Goal: Task Accomplishment & Management: Complete application form

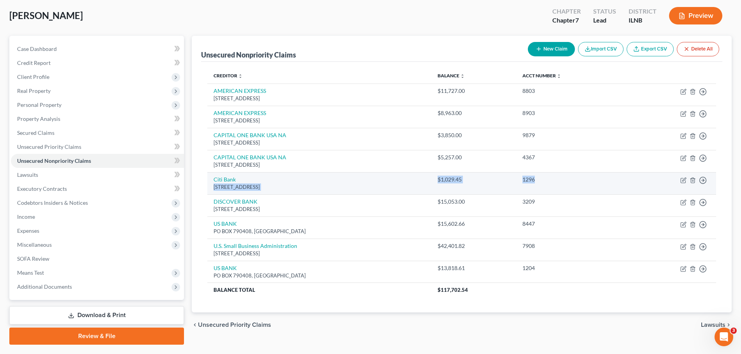
drag, startPoint x: 208, startPoint y: 185, endPoint x: 550, endPoint y: 186, distance: 341.8
click at [550, 186] on tr "[GEOGRAPHIC_DATA] $1,029.45 1296 Move to D Move to E Move to G Move to Notice O…" at bounding box center [461, 183] width 509 height 22
click at [682, 179] on icon "button" at bounding box center [683, 180] width 6 height 6
select select "43"
select select "2"
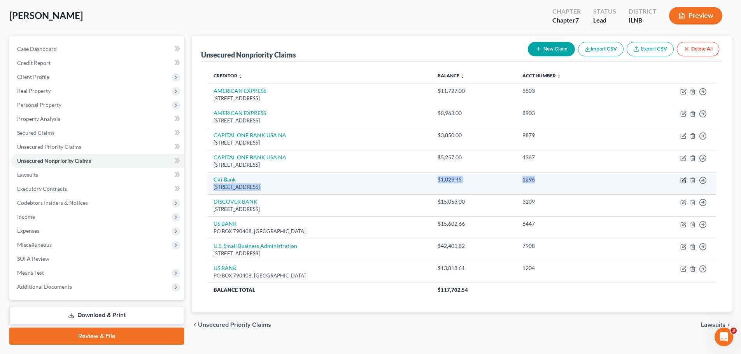
select select "0"
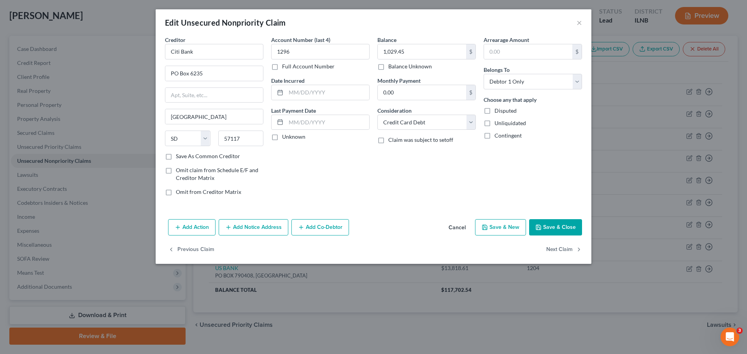
click at [570, 226] on button "Save & Close" at bounding box center [555, 227] width 53 height 16
type input "0"
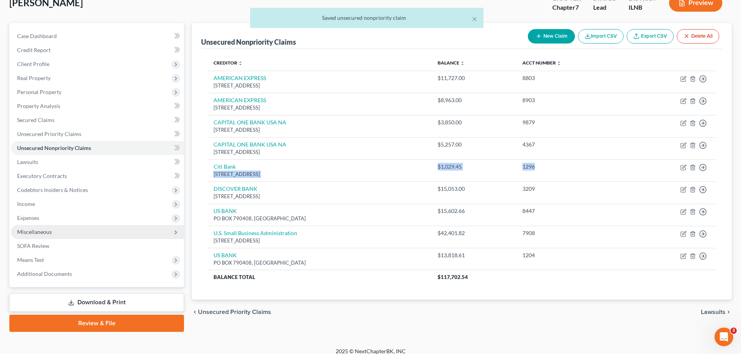
scroll to position [59, 0]
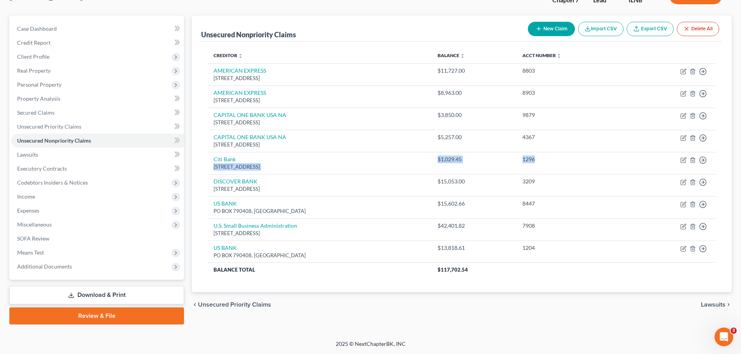
click at [115, 298] on link "Download & Print" at bounding box center [96, 295] width 175 height 18
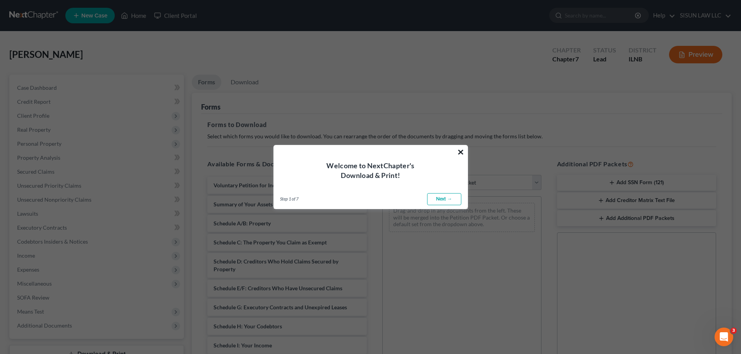
click at [457, 150] on button "×" at bounding box center [460, 152] width 7 height 12
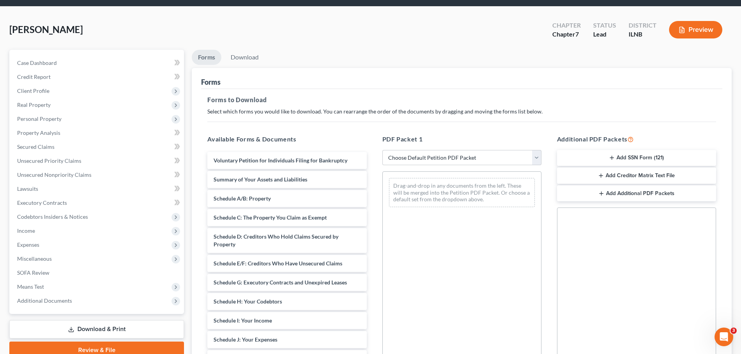
scroll to position [39, 0]
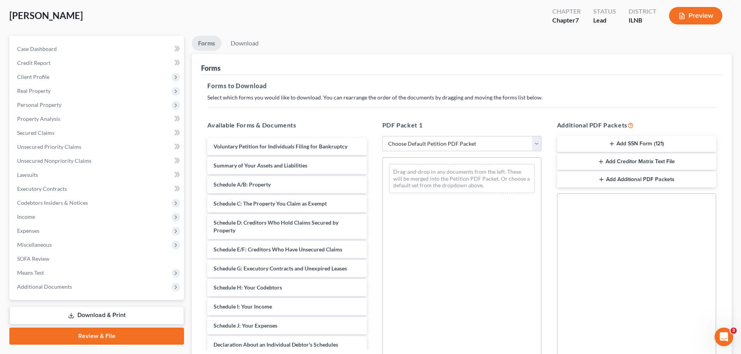
click at [133, 310] on link "Download & Print" at bounding box center [96, 315] width 175 height 18
click at [485, 147] on select "Choose Default Petition PDF Packet Complete Bankruptcy Petition (all forms and …" at bounding box center [461, 144] width 159 height 16
select select "0"
click at [382, 136] on select "Choose Default Petition PDF Packet Complete Bankruptcy Petition (all forms and …" at bounding box center [461, 144] width 159 height 16
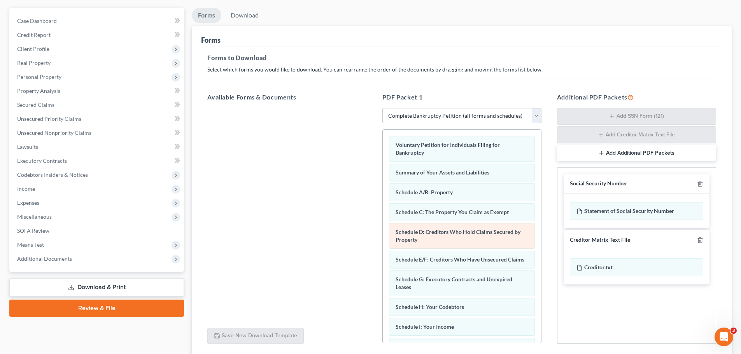
scroll to position [10, 0]
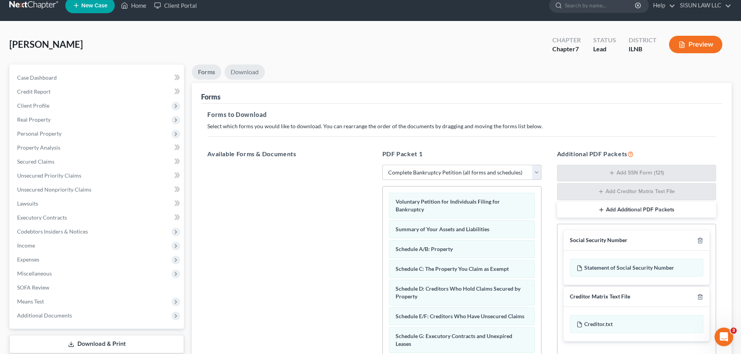
click at [250, 71] on link "Download" at bounding box center [244, 72] width 40 height 15
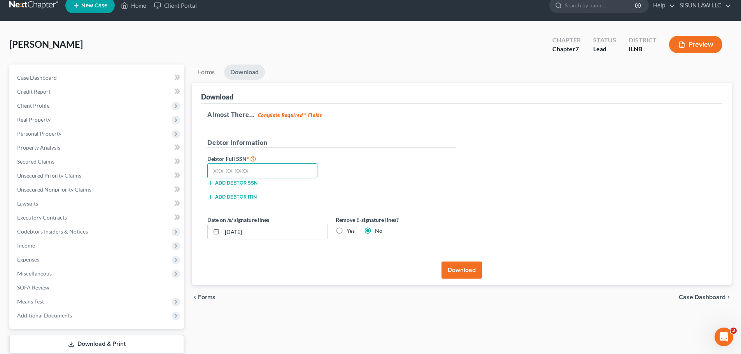
click at [268, 171] on input "text" at bounding box center [262, 171] width 110 height 16
click at [248, 164] on input "text" at bounding box center [262, 171] width 110 height 16
type input "327-66-7426"
click at [277, 229] on input "09/09/2025" at bounding box center [274, 231] width 105 height 15
click at [470, 268] on button "Download" at bounding box center [461, 270] width 40 height 17
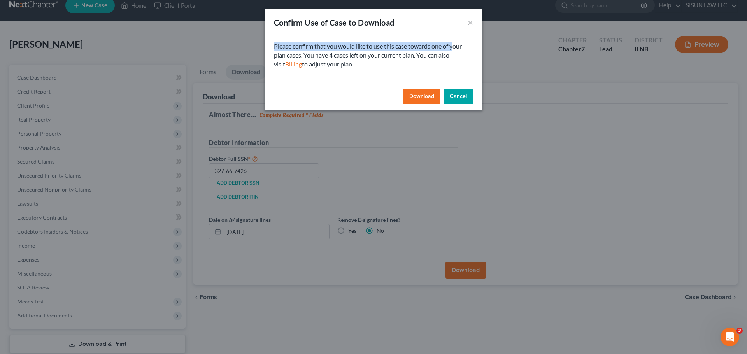
drag, startPoint x: 271, startPoint y: 47, endPoint x: 456, endPoint y: 47, distance: 185.1
click at [456, 47] on div "Please confirm that you would like to use this case towards one of your plan ca…" at bounding box center [373, 61] width 218 height 50
drag, startPoint x: 307, startPoint y: 55, endPoint x: 449, endPoint y: 53, distance: 141.9
click at [449, 53] on p "Please confirm that you would like to use this case towards one of your plan ca…" at bounding box center [373, 55] width 199 height 27
click at [431, 65] on p "Please confirm that you would like to use this case towards one of your plan ca…" at bounding box center [373, 55] width 199 height 27
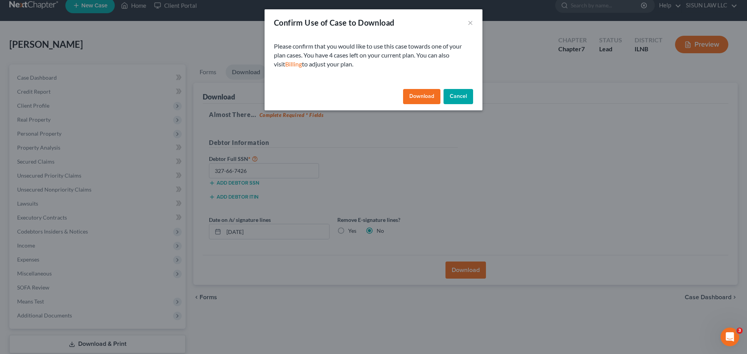
click at [414, 94] on button "Download" at bounding box center [421, 97] width 37 height 16
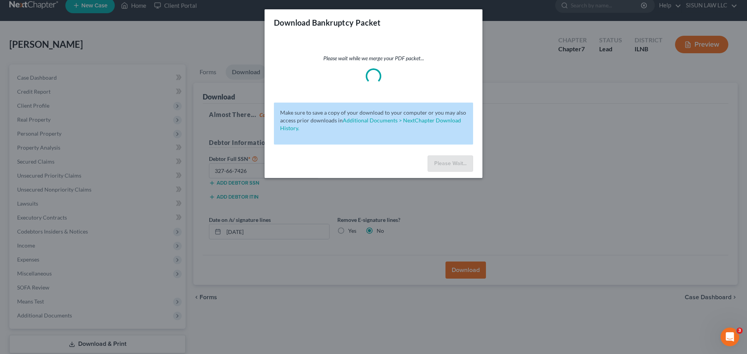
drag, startPoint x: 450, startPoint y: 159, endPoint x: 381, endPoint y: 95, distance: 94.4
click at [381, 95] on div "Please wait while we merge your PDF packet... Make sure to save a copy of your …" at bounding box center [373, 94] width 218 height 117
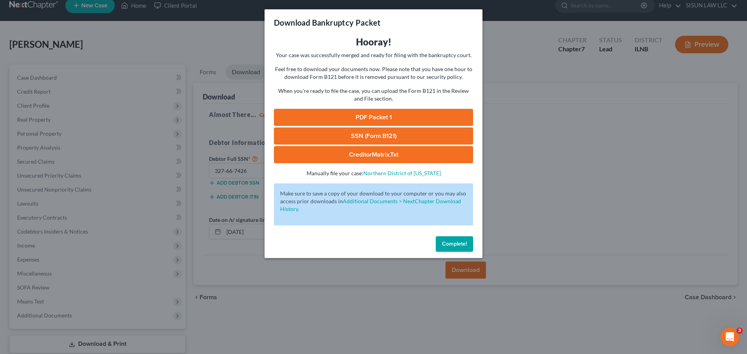
click at [435, 116] on link "PDF Packet 1" at bounding box center [373, 117] width 199 height 17
click at [451, 243] on span "Complete!" at bounding box center [454, 244] width 25 height 7
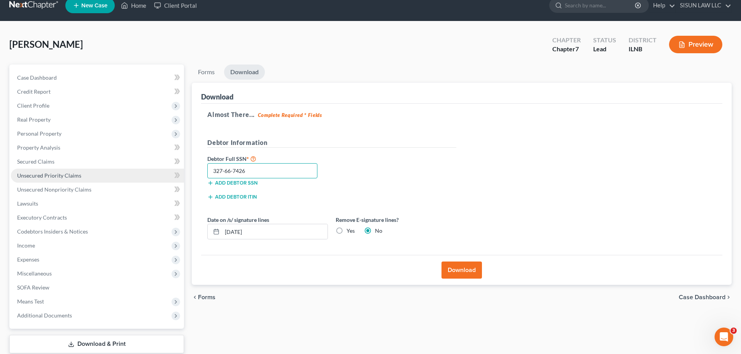
drag, startPoint x: 301, startPoint y: 173, endPoint x: 140, endPoint y: 168, distance: 161.4
click at [140, 168] on div "Petition Navigation Case Dashboard Payments Invoices Payments Payments Credit R…" at bounding box center [370, 219] width 730 height 309
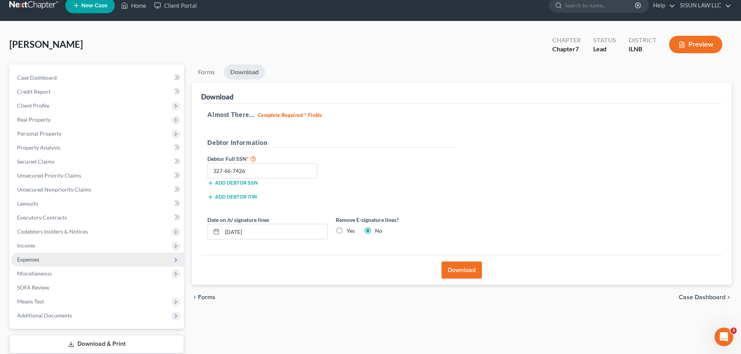
drag, startPoint x: 52, startPoint y: 213, endPoint x: 33, endPoint y: 254, distance: 44.5
click at [33, 254] on span "Expenses" at bounding box center [97, 260] width 173 height 14
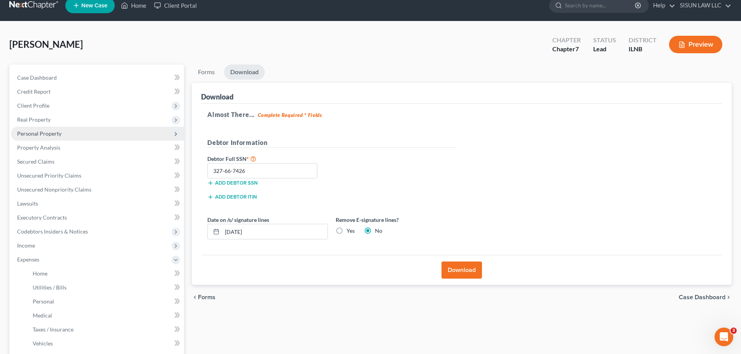
click at [59, 132] on span "Personal Property" at bounding box center [39, 133] width 44 height 7
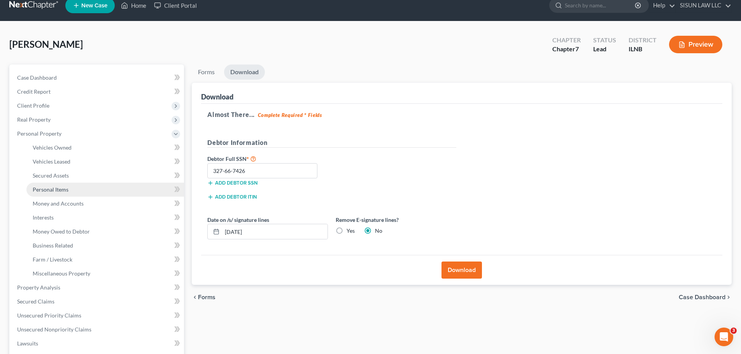
click at [96, 184] on link "Personal Items" at bounding box center [104, 190] width 157 height 14
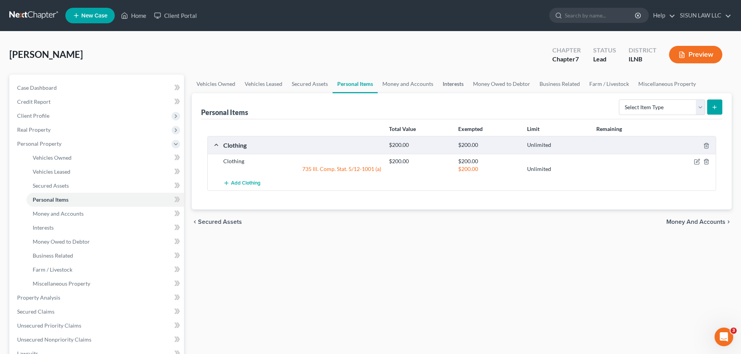
click at [443, 85] on link "Interests" at bounding box center [453, 84] width 30 height 19
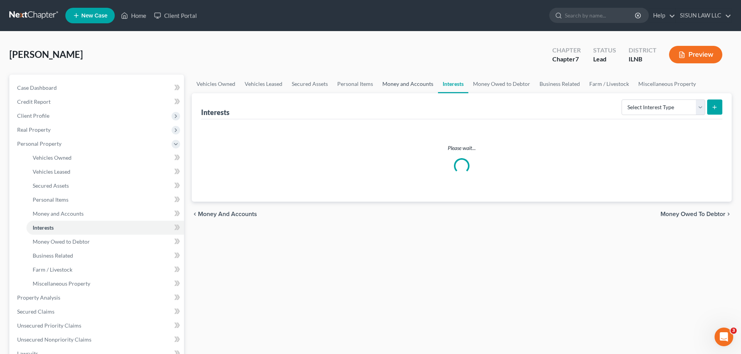
click at [410, 87] on link "Money and Accounts" at bounding box center [408, 84] width 60 height 19
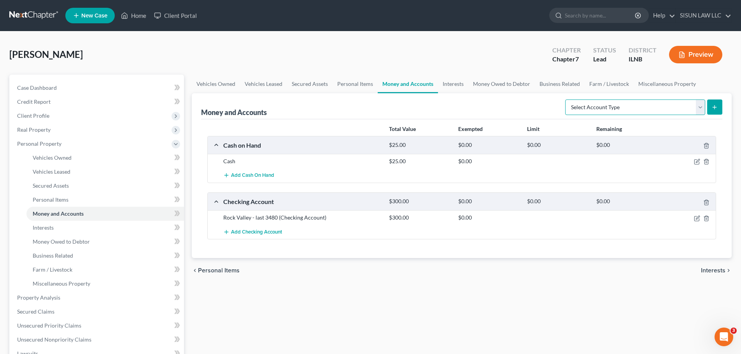
click at [619, 109] on select "Select Account Type Brokerage Cash on Hand Certificates of Deposit Checking Acc…" at bounding box center [635, 108] width 140 height 16
select select "checking"
click at [567, 100] on select "Select Account Type Brokerage Cash on Hand Certificates of Deposit Checking Acc…" at bounding box center [635, 108] width 140 height 16
click at [719, 106] on button "submit" at bounding box center [714, 107] width 15 height 15
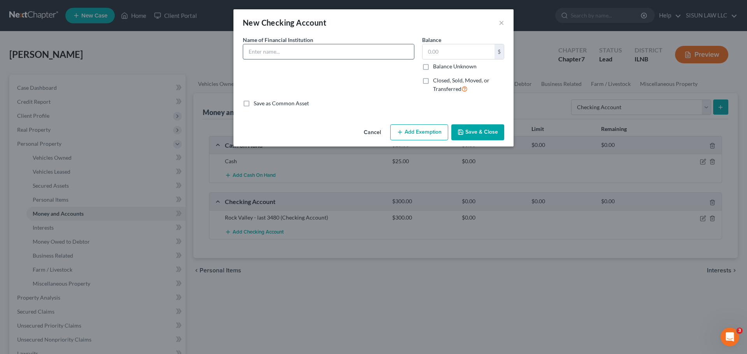
click at [318, 56] on input "text" at bounding box center [328, 51] width 171 height 15
type input "5"
click at [318, 52] on input "Fifth Third Bank" at bounding box center [328, 51] width 171 height 15
drag, startPoint x: 335, startPoint y: 53, endPoint x: 178, endPoint y: 41, distance: 157.1
click at [182, 42] on div "New Checking Account × An exemption set must first be selected from the Filing …" at bounding box center [373, 177] width 747 height 354
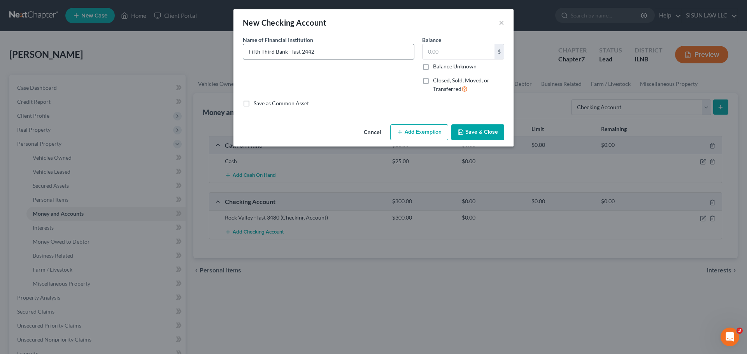
click at [301, 54] on input "Fifth Third Bank - last 2442" at bounding box center [328, 51] width 171 height 15
click at [292, 60] on div "Name of Financial Institution * Fifth Third Bank - last 2442" at bounding box center [328, 68] width 179 height 64
drag, startPoint x: 299, startPoint y: 52, endPoint x: 290, endPoint y: 51, distance: 9.3
click at [290, 51] on input "Fifth Third Bank - last 2442" at bounding box center [328, 51] width 171 height 15
paste input "account ending in"
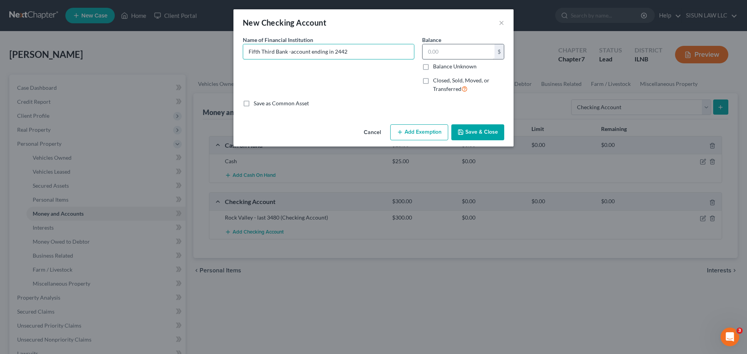
type input "Fifth Third Bank -account ending in 2442"
click at [443, 50] on input "text" at bounding box center [458, 51] width 72 height 15
click at [452, 66] on label "Balance Unknown" at bounding box center [455, 67] width 44 height 8
click at [441, 66] on input "Balance Unknown" at bounding box center [438, 65] width 5 height 5
checkbox input "true"
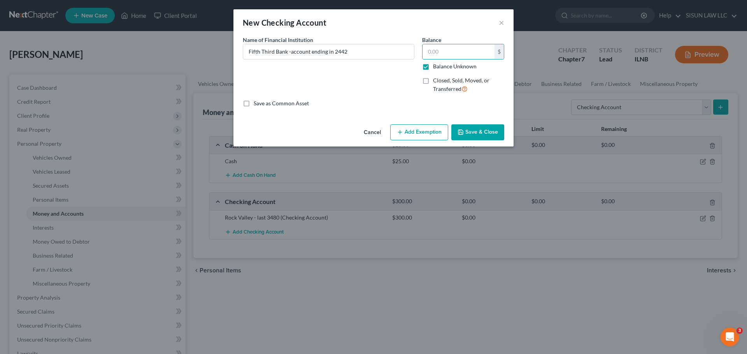
type input "0.00"
click at [477, 130] on button "Save & Close" at bounding box center [477, 132] width 53 height 16
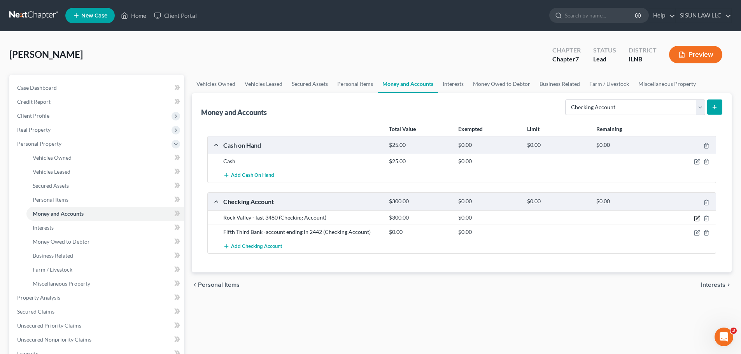
click at [696, 219] on icon "button" at bounding box center [697, 217] width 3 height 3
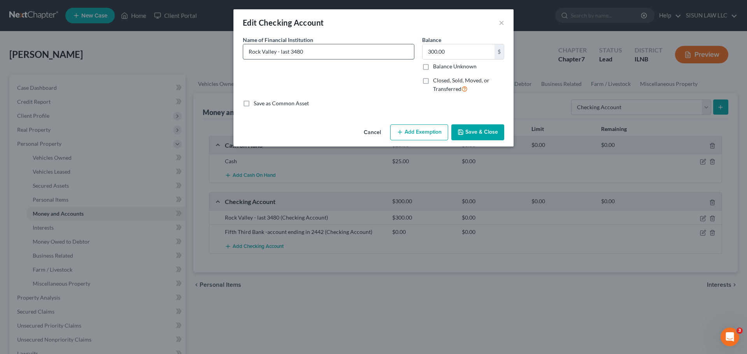
drag, startPoint x: 288, startPoint y: 52, endPoint x: 280, endPoint y: 51, distance: 8.8
click at [280, 51] on input "Rock Valley - last 3480" at bounding box center [328, 51] width 171 height 15
paste input "account ending in"
type input "Rock Valley - account ending in 3480"
click at [471, 135] on button "Save & Close" at bounding box center [477, 132] width 53 height 16
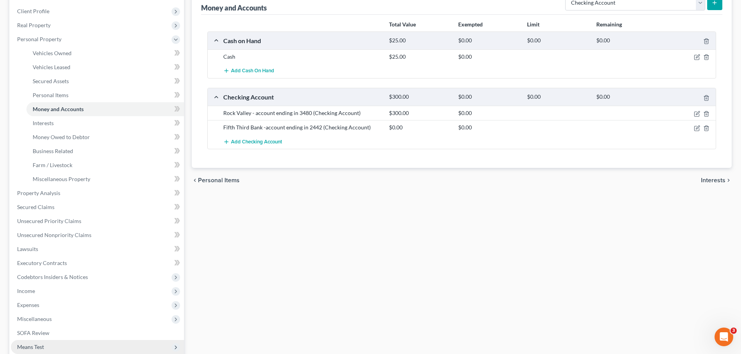
scroll to position [199, 0]
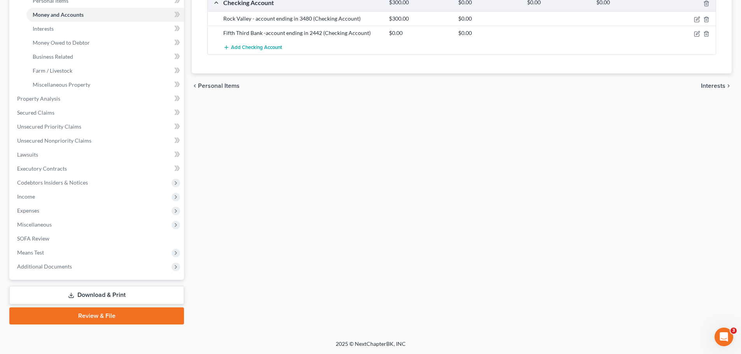
click at [59, 296] on link "Download & Print" at bounding box center [96, 295] width 175 height 18
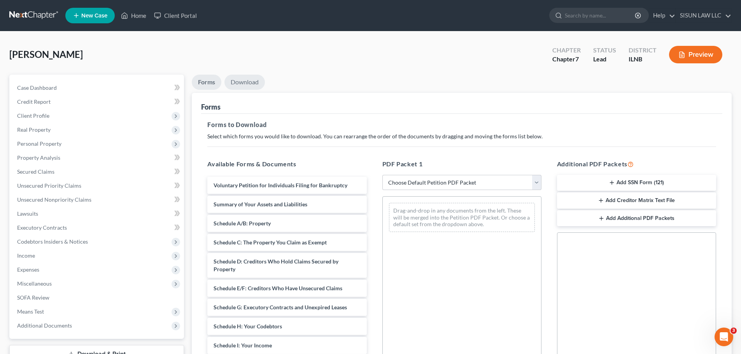
click at [246, 87] on link "Download" at bounding box center [244, 82] width 40 height 15
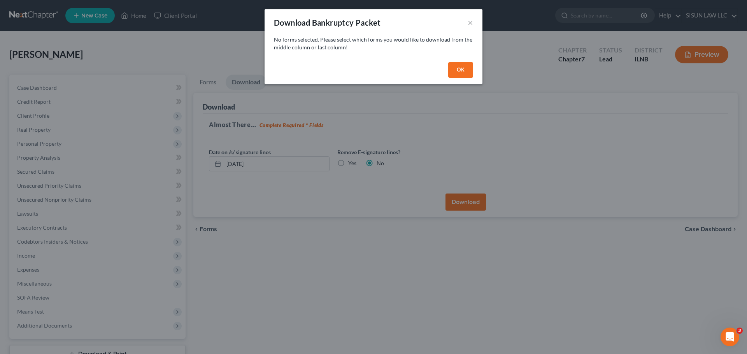
click at [463, 75] on button "OK" at bounding box center [460, 70] width 25 height 16
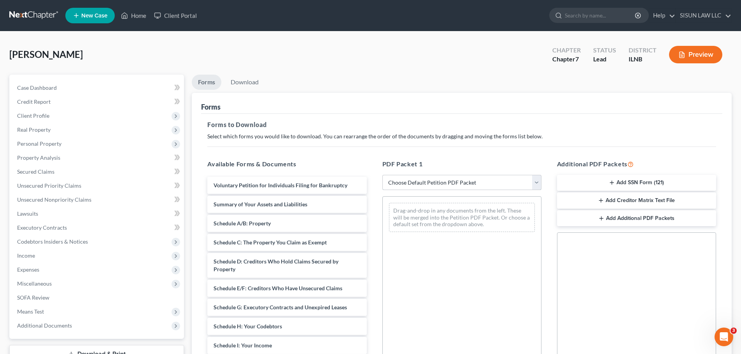
click at [409, 183] on select "Choose Default Petition PDF Packet Complete Bankruptcy Petition (all forms and …" at bounding box center [461, 183] width 159 height 16
select select "0"
click at [382, 175] on select "Choose Default Petition PDF Packet Complete Bankruptcy Petition (all forms and …" at bounding box center [461, 183] width 159 height 16
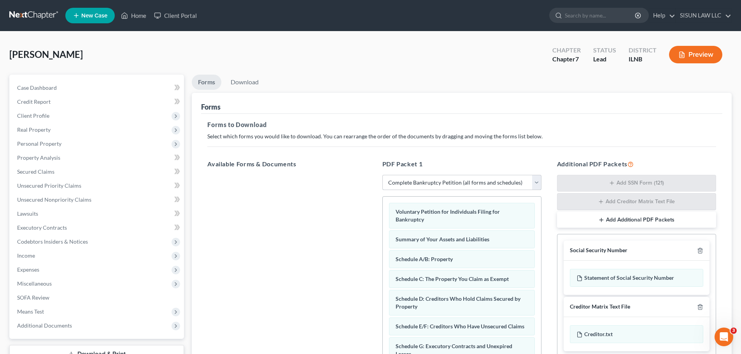
click at [416, 187] on select "Choose Default Petition PDF Packet Complete Bankruptcy Petition (all forms and …" at bounding box center [461, 183] width 159 height 16
click at [418, 183] on select "Choose Default Petition PDF Packet Complete Bankruptcy Petition (all forms and …" at bounding box center [461, 183] width 159 height 16
click at [247, 81] on link "Download" at bounding box center [244, 82] width 40 height 15
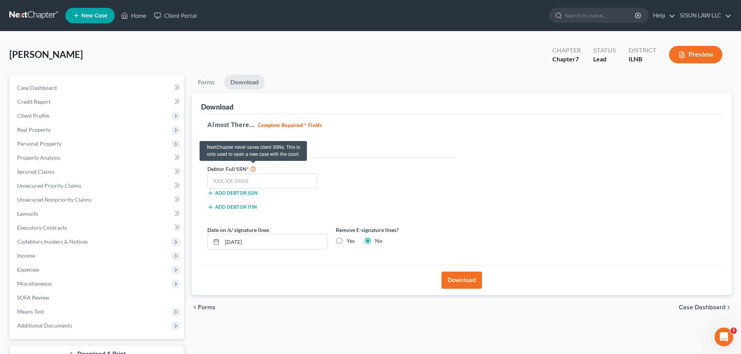
click at [252, 171] on icon at bounding box center [253, 168] width 6 height 7
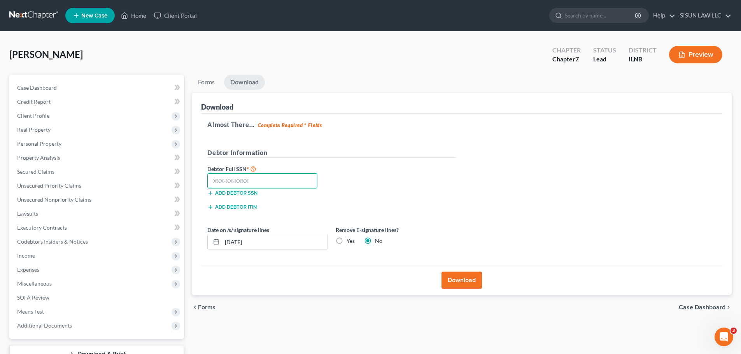
click at [252, 181] on input "text" at bounding box center [262, 181] width 110 height 16
drag, startPoint x: 245, startPoint y: 178, endPoint x: 247, endPoint y: 186, distance: 8.4
click at [245, 178] on input "text" at bounding box center [262, 181] width 110 height 16
paste input "327-66-7426"
type input "327-66-7426"
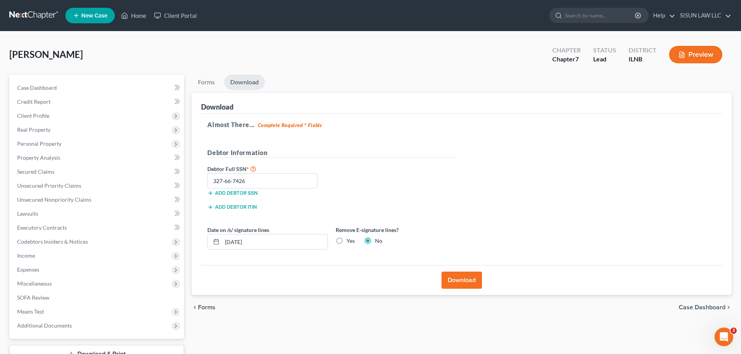
click at [462, 280] on button "Download" at bounding box center [461, 280] width 40 height 17
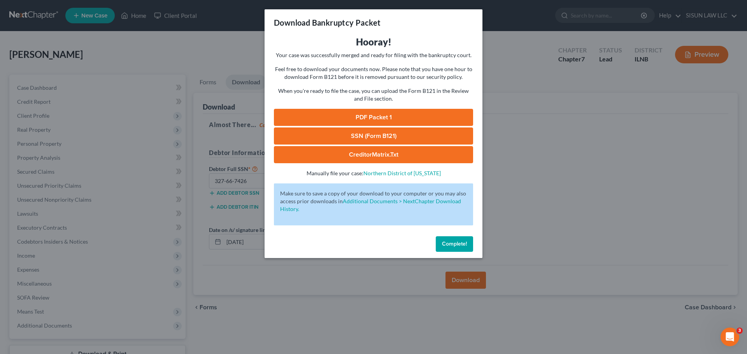
click at [455, 243] on span "Complete!" at bounding box center [454, 244] width 25 height 7
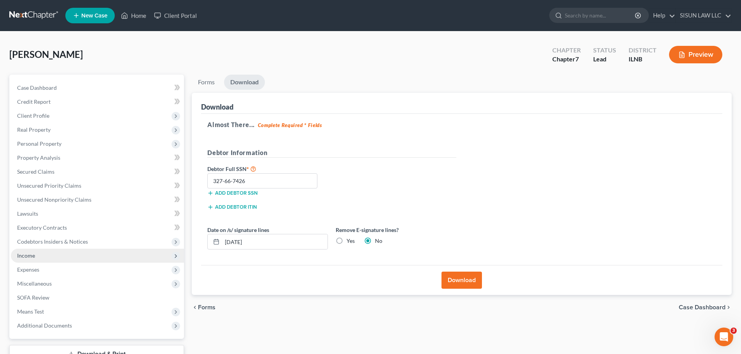
click at [94, 253] on span "Income" at bounding box center [97, 256] width 173 height 14
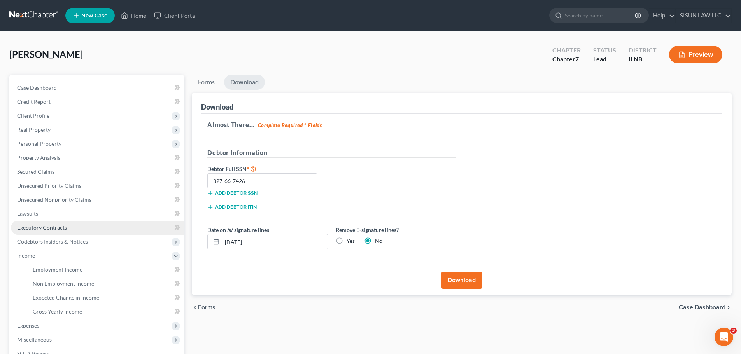
click at [79, 229] on link "Executory Contracts" at bounding box center [97, 228] width 173 height 14
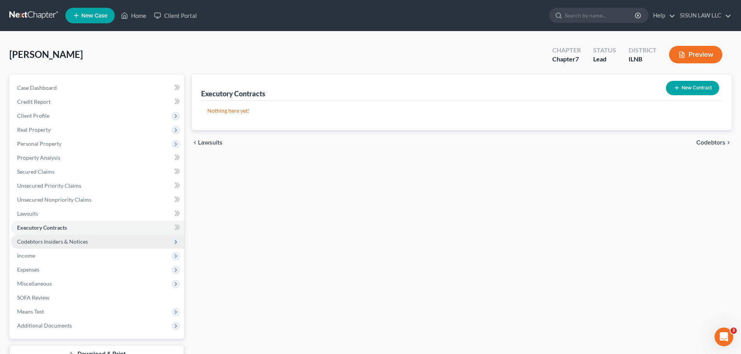
click at [74, 242] on span "Codebtors Insiders & Notices" at bounding box center [52, 241] width 71 height 7
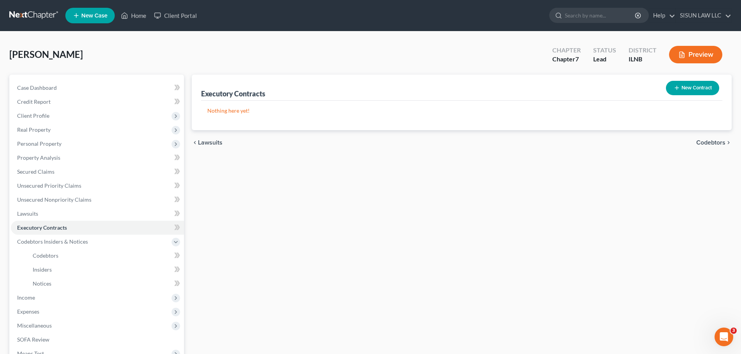
click at [287, 254] on div "Executory Contracts New Contract Nothing here yet! chevron_left Lawsuits Codebt…" at bounding box center [461, 250] width 547 height 351
click at [76, 154] on link "Property Analysis" at bounding box center [97, 158] width 173 height 14
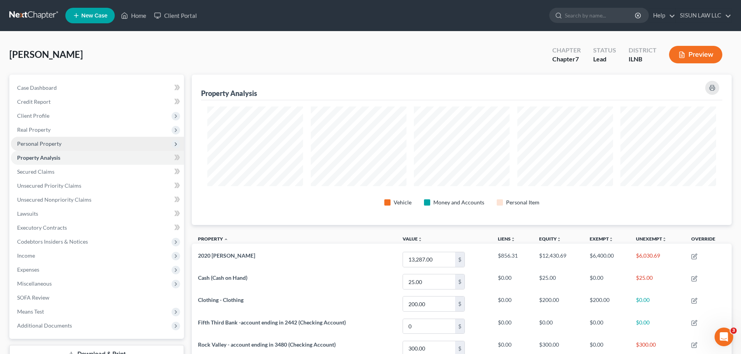
scroll to position [150, 540]
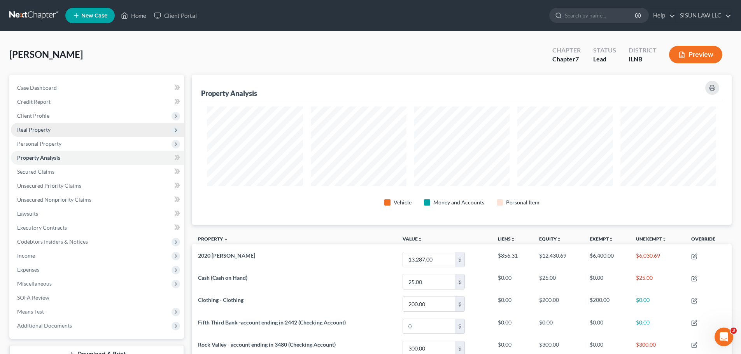
click at [91, 132] on span "Real Property" at bounding box center [97, 130] width 173 height 14
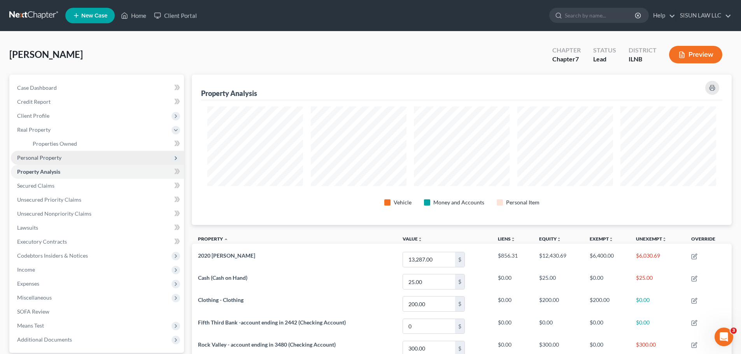
click at [79, 159] on span "Personal Property" at bounding box center [97, 158] width 173 height 14
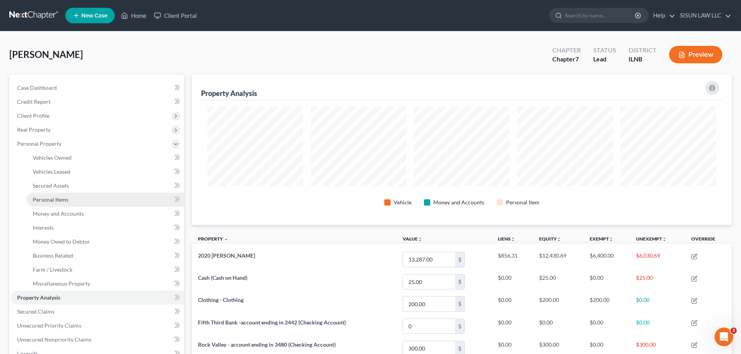
click at [116, 196] on link "Personal Items" at bounding box center [104, 200] width 157 height 14
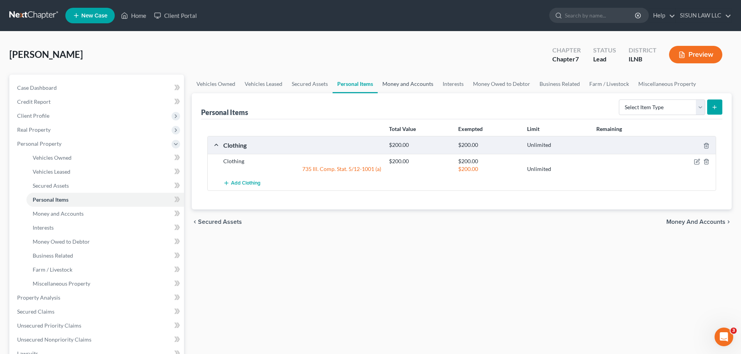
click at [404, 89] on link "Money and Accounts" at bounding box center [408, 84] width 60 height 19
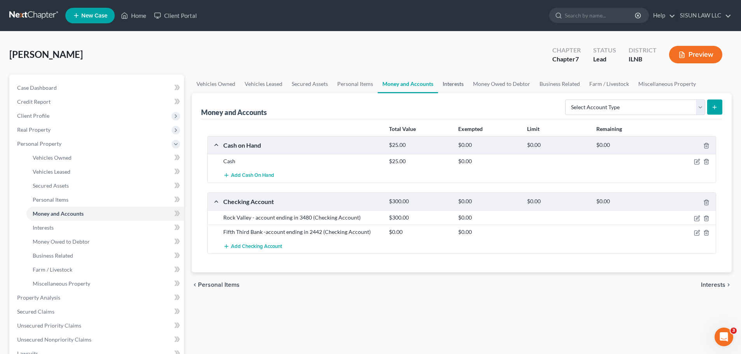
click at [458, 79] on link "Interests" at bounding box center [453, 84] width 30 height 19
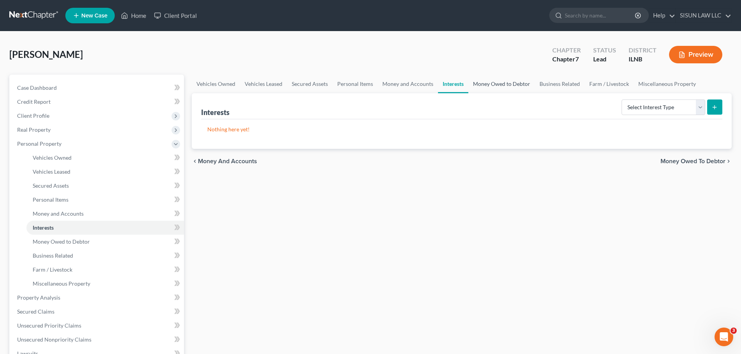
click at [493, 84] on link "Money Owed to Debtor" at bounding box center [501, 84] width 66 height 19
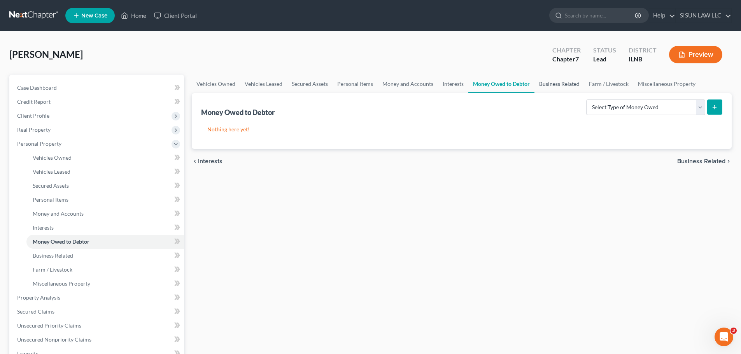
click at [560, 80] on link "Business Related" at bounding box center [559, 84] width 50 height 19
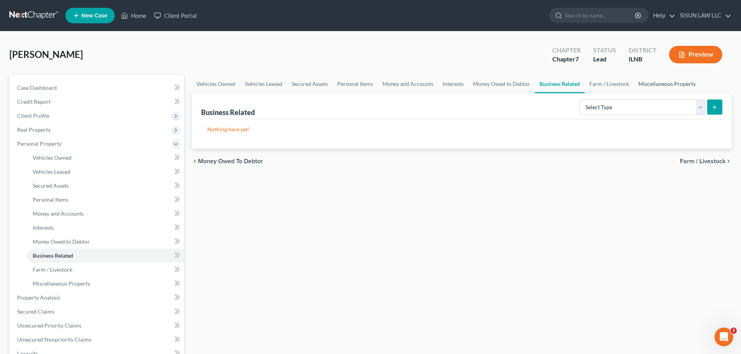
click at [650, 82] on link "Miscellaneous Property" at bounding box center [666, 84] width 67 height 19
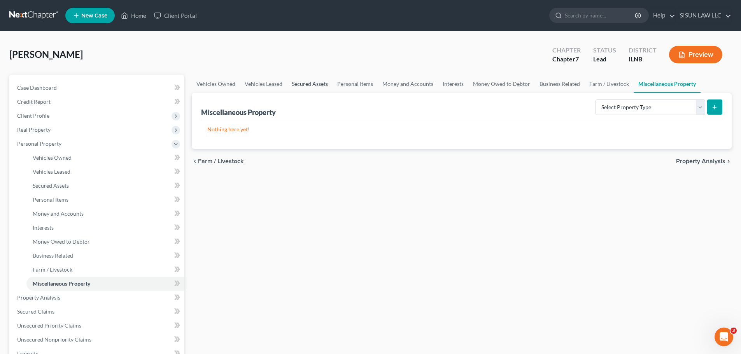
click at [306, 84] on link "Secured Assets" at bounding box center [309, 84] width 45 height 19
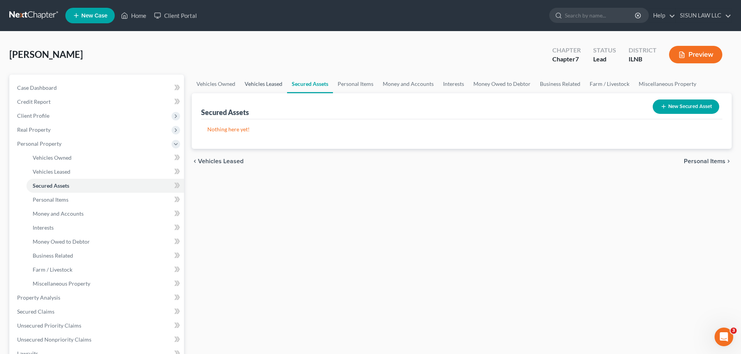
click at [278, 85] on link "Vehicles Leased" at bounding box center [263, 84] width 47 height 19
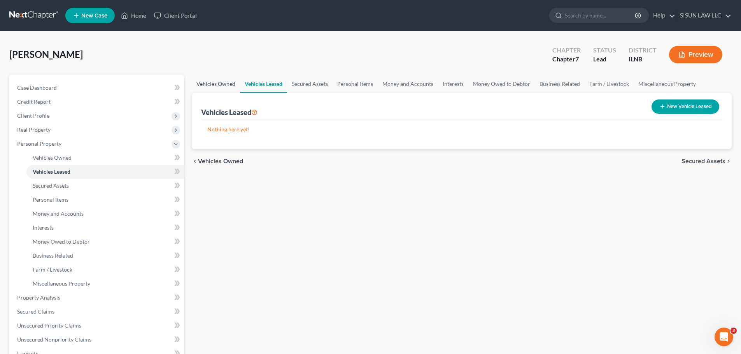
click at [224, 85] on link "Vehicles Owned" at bounding box center [216, 84] width 48 height 19
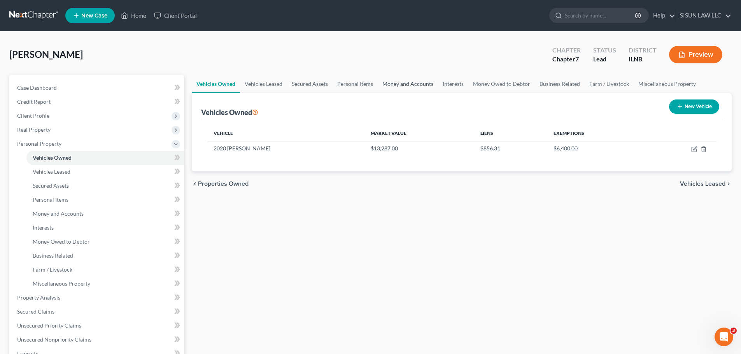
click at [421, 82] on link "Money and Accounts" at bounding box center [408, 84] width 60 height 19
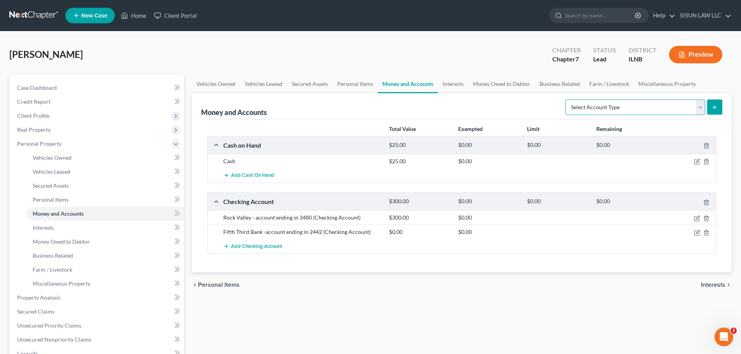
drag, startPoint x: 654, startPoint y: 104, endPoint x: 649, endPoint y: 107, distance: 5.9
click at [656, 106] on select "Select Account Type Brokerage Cash on Hand Certificates of Deposit Checking Acc…" at bounding box center [635, 108] width 140 height 16
click at [453, 80] on link "Interests" at bounding box center [453, 84] width 30 height 19
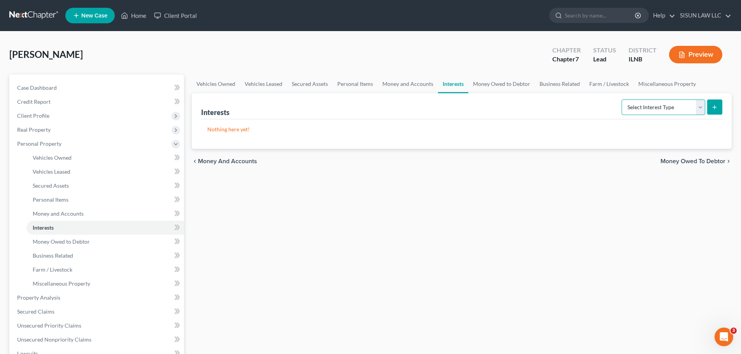
click at [677, 103] on select "Select Interest Type 401K Annuity Bond Education IRA Government Bond Government…" at bounding box center [663, 108] width 84 height 16
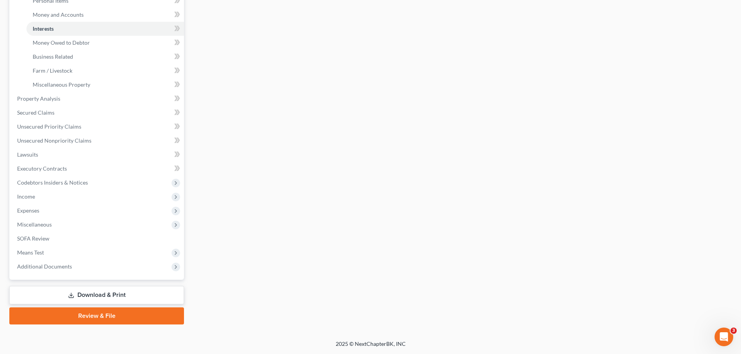
click at [118, 293] on link "Download & Print" at bounding box center [96, 295] width 175 height 18
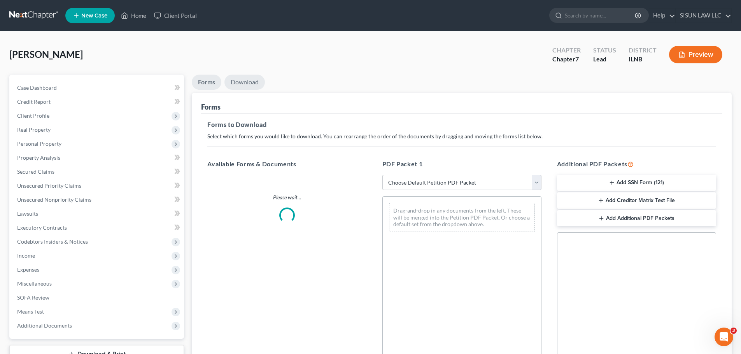
click at [247, 83] on link "Download" at bounding box center [244, 82] width 40 height 15
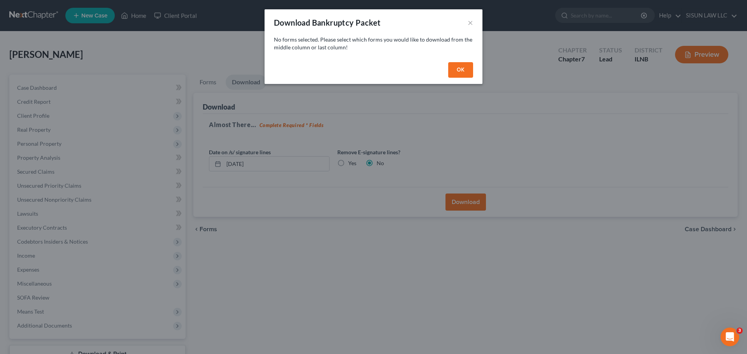
click at [457, 67] on button "OK" at bounding box center [460, 70] width 25 height 16
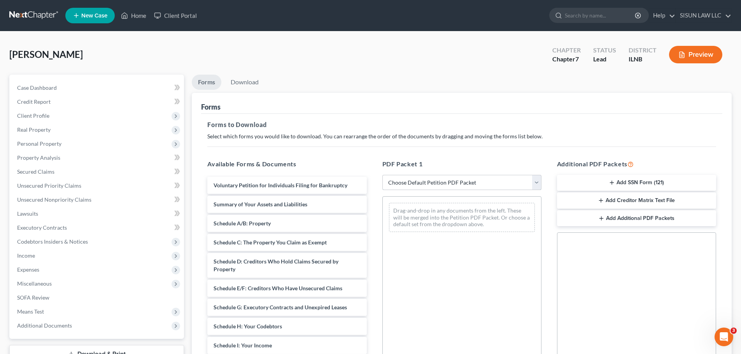
click at [434, 181] on select "Choose Default Petition PDF Packet Complete Bankruptcy Petition (all forms and …" at bounding box center [461, 183] width 159 height 16
select select "0"
click at [382, 175] on select "Choose Default Petition PDF Packet Complete Bankruptcy Petition (all forms and …" at bounding box center [461, 183] width 159 height 16
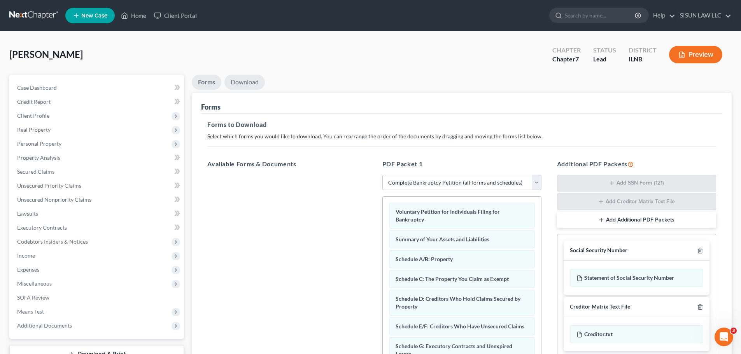
click at [258, 87] on link "Download" at bounding box center [244, 82] width 40 height 15
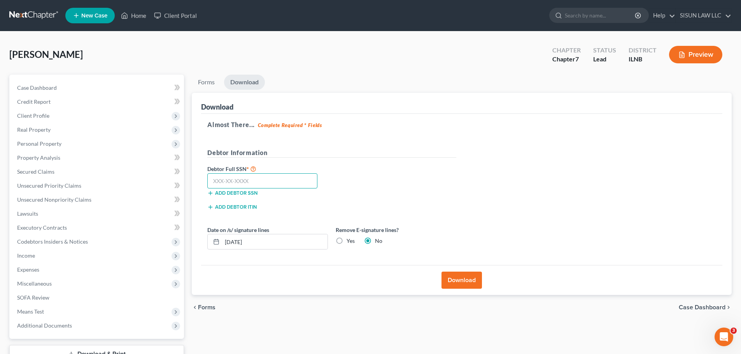
click at [259, 182] on input "text" at bounding box center [262, 181] width 110 height 16
paste input "327-66-7426"
type input "327-66-7426"
click at [453, 274] on button "Download" at bounding box center [461, 280] width 40 height 17
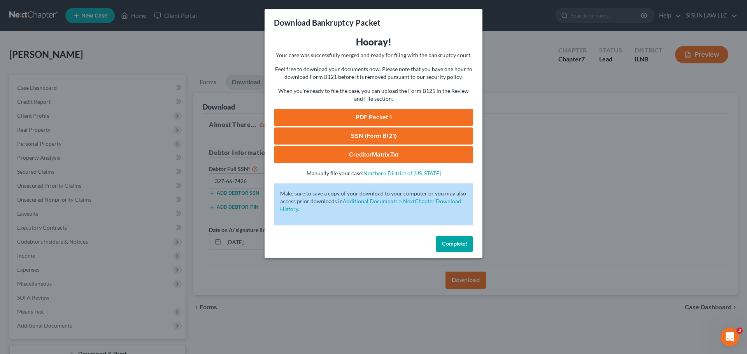
click at [738, 188] on div "Download Bankruptcy Packet Hooray! Your case was successfully merged and ready …" at bounding box center [373, 177] width 747 height 354
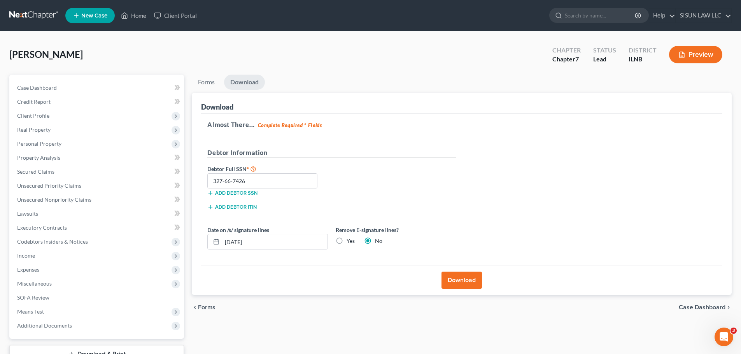
click at [458, 276] on button "Download" at bounding box center [461, 280] width 40 height 17
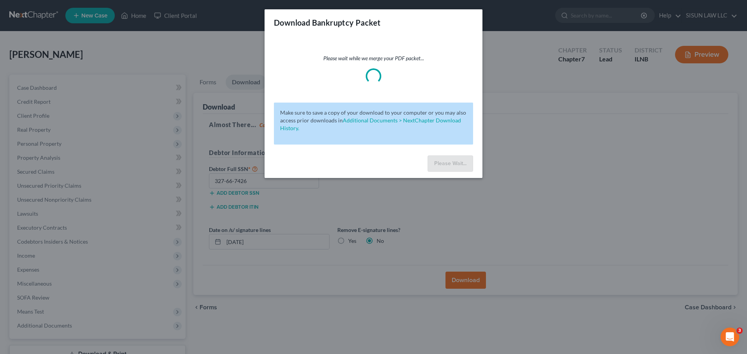
click at [458, 276] on div "Download Bankruptcy Packet Please wait while we merge your PDF packet... Make s…" at bounding box center [373, 177] width 747 height 354
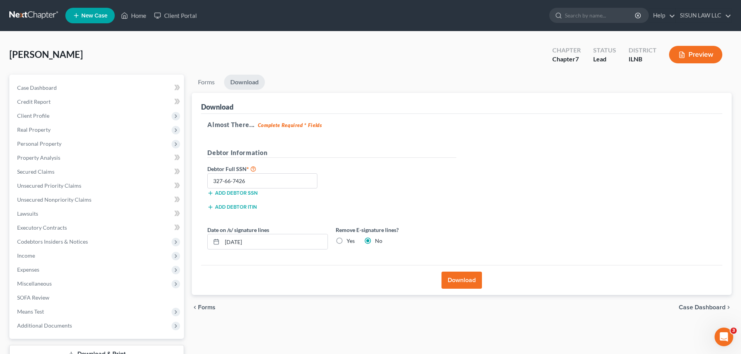
click at [458, 276] on button "Download" at bounding box center [461, 280] width 40 height 17
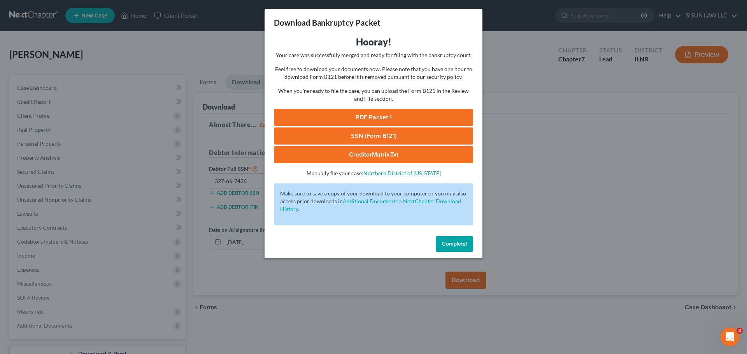
click at [408, 115] on link "PDF Packet 1" at bounding box center [373, 117] width 199 height 17
click at [460, 249] on button "Complete!" at bounding box center [453, 244] width 37 height 16
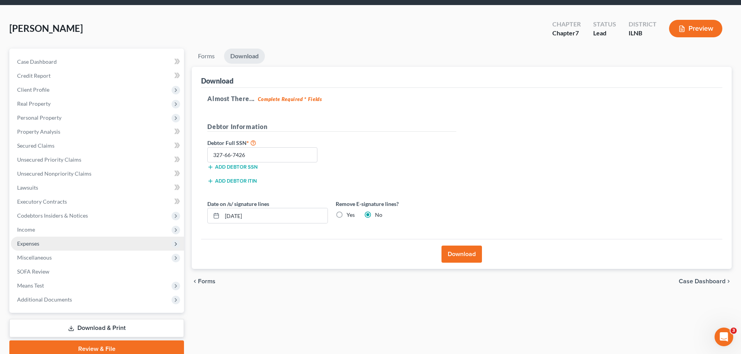
scroll to position [59, 0]
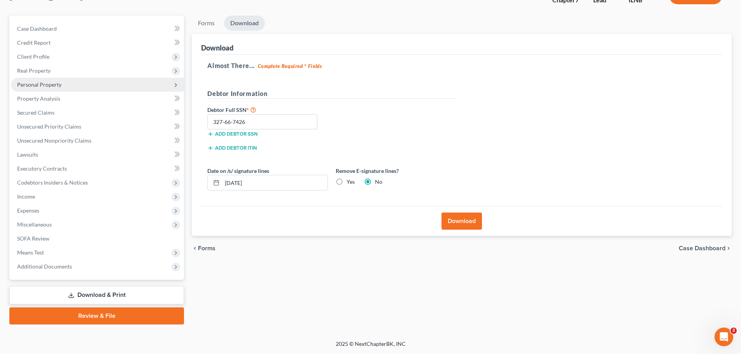
click at [89, 85] on span "Personal Property" at bounding box center [97, 85] width 173 height 14
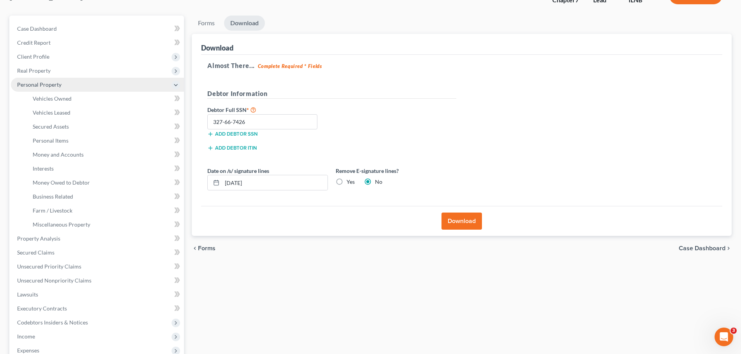
click at [89, 86] on span "Personal Property" at bounding box center [97, 85] width 173 height 14
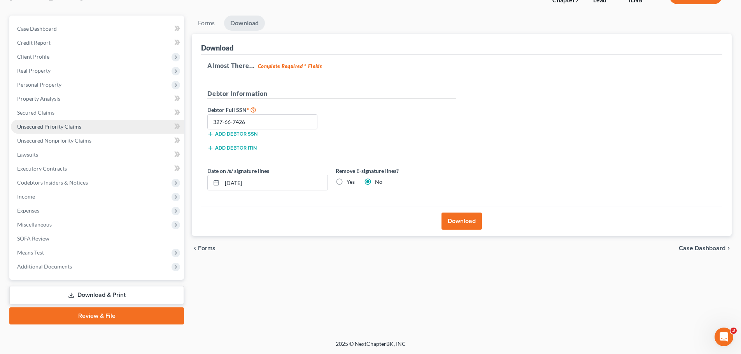
click at [82, 130] on link "Unsecured Priority Claims" at bounding box center [97, 127] width 173 height 14
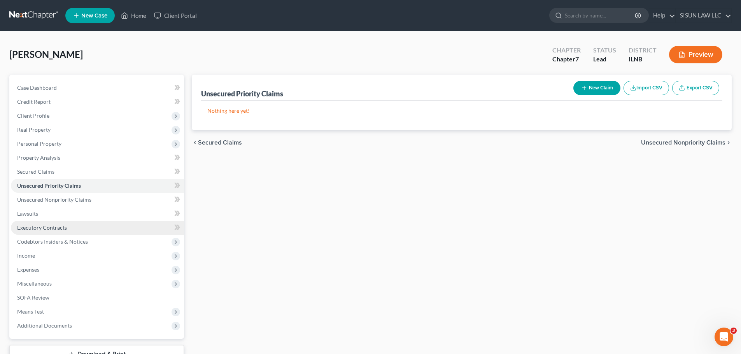
drag, startPoint x: 79, startPoint y: 253, endPoint x: 87, endPoint y: 230, distance: 24.4
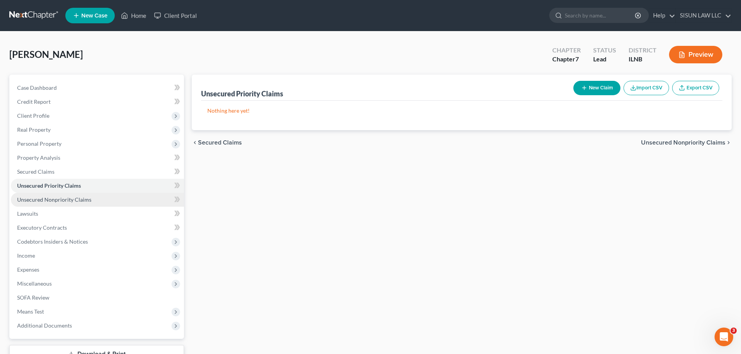
drag, startPoint x: 87, startPoint y: 230, endPoint x: 94, endPoint y: 205, distance: 25.8
click at [94, 205] on link "Unsecured Nonpriority Claims" at bounding box center [97, 200] width 173 height 14
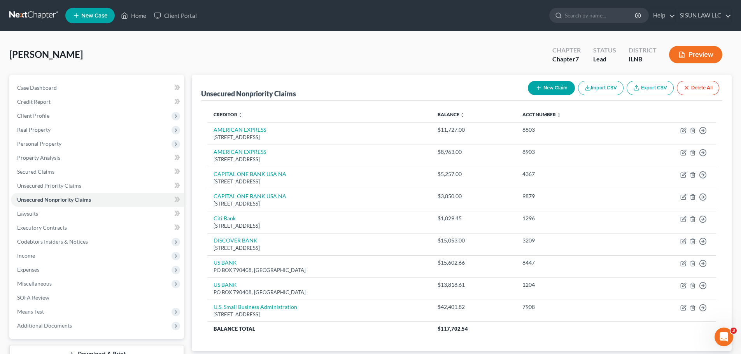
click at [33, 13] on link at bounding box center [34, 16] width 50 height 14
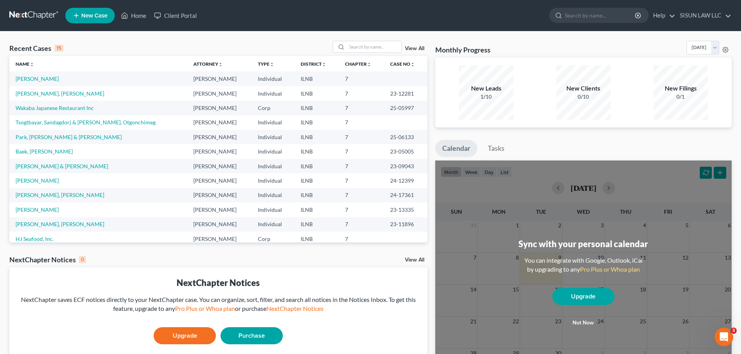
click at [94, 14] on span "New Case" at bounding box center [94, 16] width 26 height 6
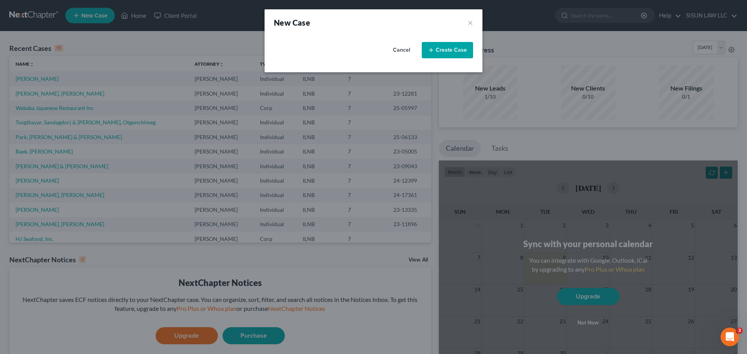
select select "25"
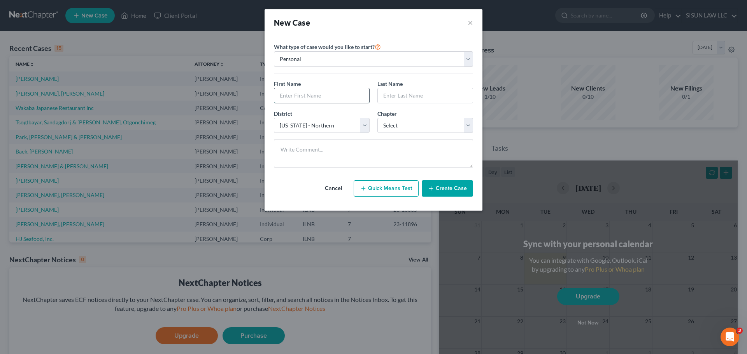
click at [352, 98] on input "text" at bounding box center [321, 95] width 95 height 15
click at [472, 23] on button "×" at bounding box center [469, 22] width 5 height 11
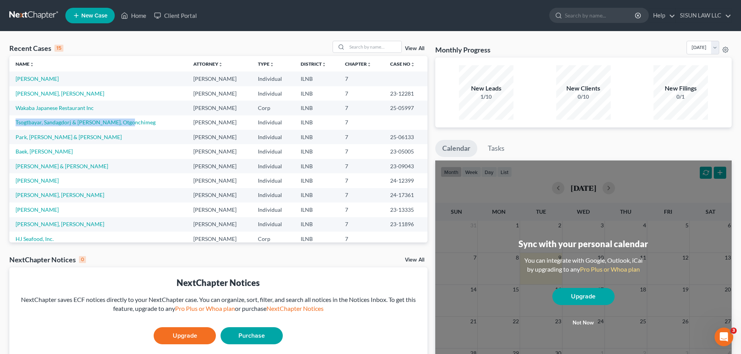
drag, startPoint x: 14, startPoint y: 123, endPoint x: 137, endPoint y: 123, distance: 123.3
click at [137, 123] on td "Tsogtbayar, Sandagdorj & Luvsan, Otgonchimeg" at bounding box center [98, 122] width 178 height 14
click at [203, 126] on td "KYOM BAE" at bounding box center [219, 122] width 65 height 14
drag, startPoint x: 295, startPoint y: 122, endPoint x: 9, endPoint y: 121, distance: 285.4
click at [9, 121] on tr "Tsogtbayar, Sandagdorj & Luvsan, Otgonchimeg KYOM BAE Individual ILNB 7" at bounding box center [218, 122] width 418 height 14
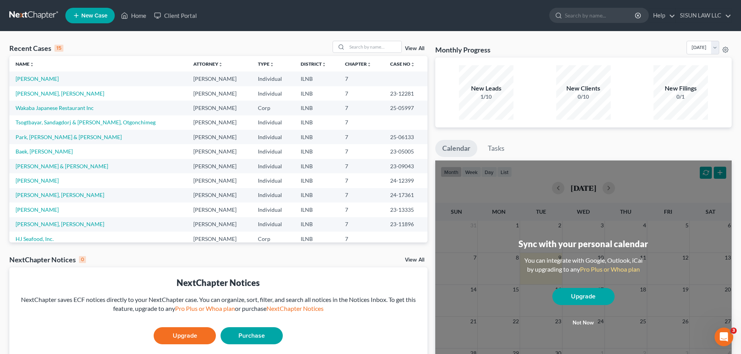
click at [3, 121] on div "Recent Cases 15 View All Name unfold_more expand_more expand_less Attorney unfo…" at bounding box center [370, 233] width 741 height 404
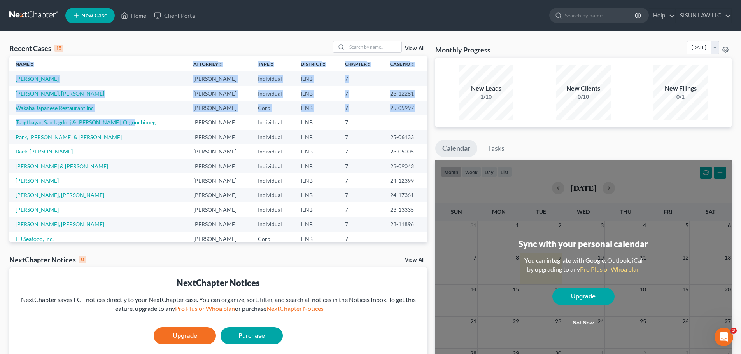
drag, startPoint x: 8, startPoint y: 123, endPoint x: 135, endPoint y: 122, distance: 127.1
click at [135, 122] on div "Recent Cases 15 View All Name unfold_more expand_more expand_less Attorney unfo…" at bounding box center [218, 233] width 426 height 385
click at [158, 125] on td "Tsogtbayar, Sandagdorj & Luvsan, Otgonchimeg" at bounding box center [98, 122] width 178 height 14
click at [100, 10] on link "New Case" at bounding box center [89, 16] width 49 height 16
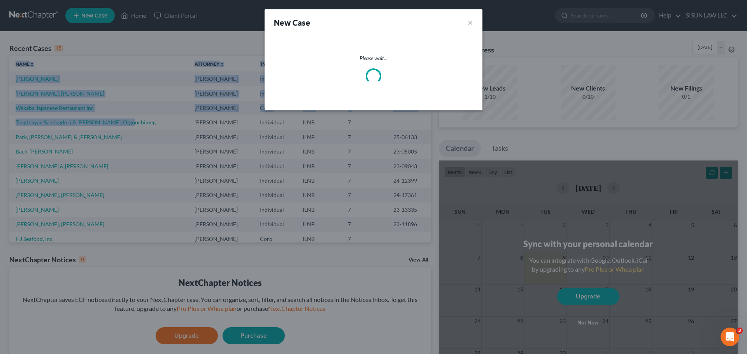
select select "25"
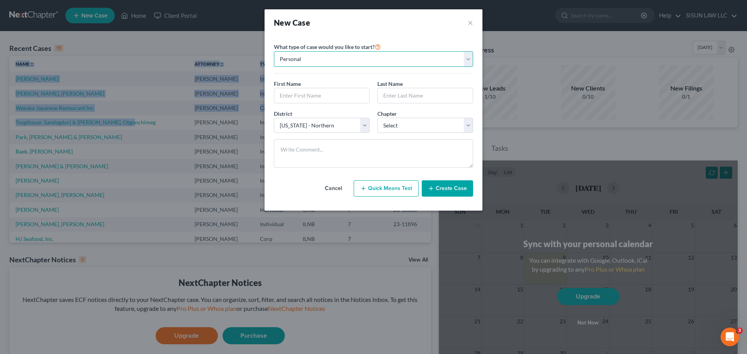
click at [322, 62] on select "Personal Business" at bounding box center [373, 59] width 199 height 16
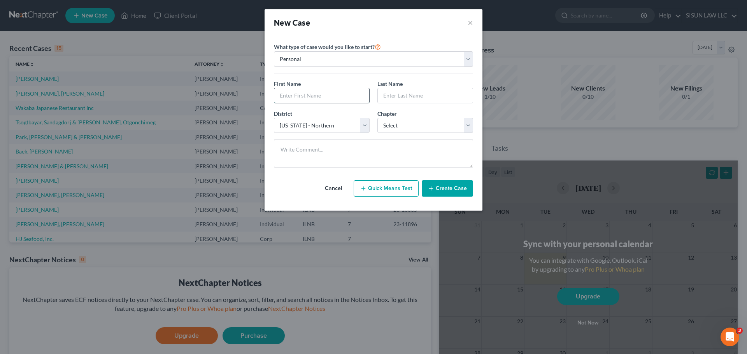
click at [333, 96] on input "text" at bounding box center [321, 95] width 95 height 15
type input "ㅇ"
type input "d"
type input "Duck Bong"
type input "Lee"
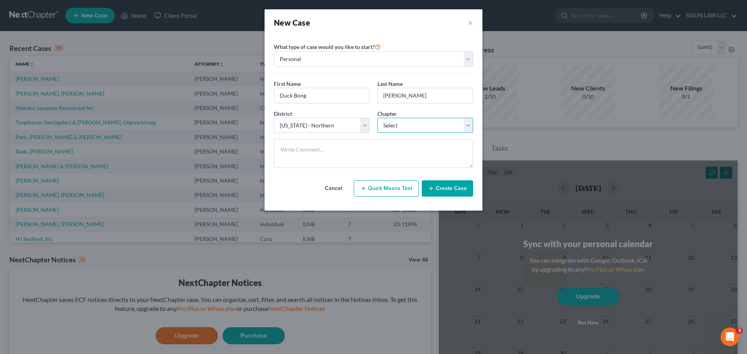
click at [408, 128] on select "Select 7 11 12 13" at bounding box center [425, 126] width 96 height 16
select select "0"
click at [377, 118] on select "Select 7 11 12 13" at bounding box center [425, 126] width 96 height 16
click at [321, 123] on select "Select Alabama - Middle Alabama - Northern Alabama - Southern Alaska Arizona Ar…" at bounding box center [322, 126] width 96 height 16
click at [347, 159] on textarea at bounding box center [373, 153] width 199 height 29
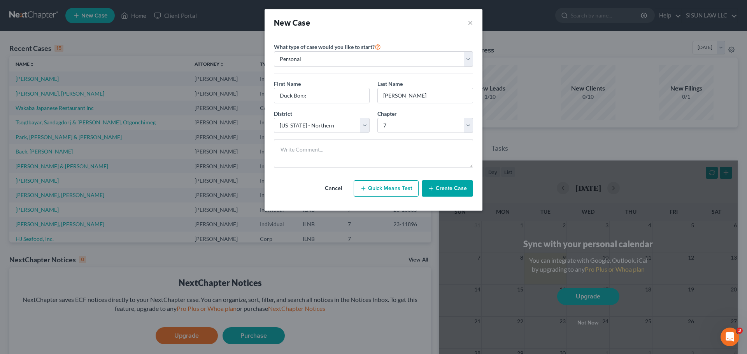
click at [451, 189] on button "Create Case" at bounding box center [446, 188] width 51 height 16
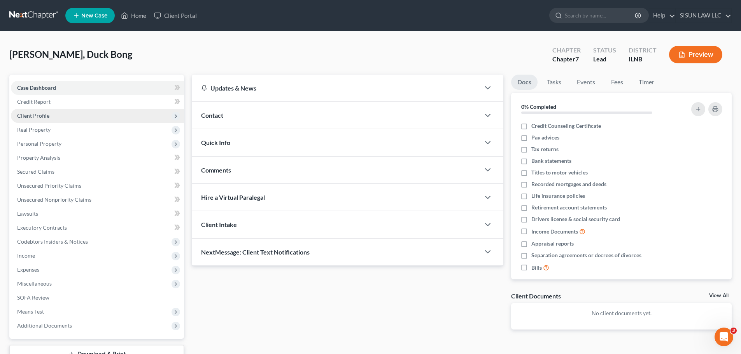
click at [55, 112] on span "Client Profile" at bounding box center [97, 116] width 173 height 14
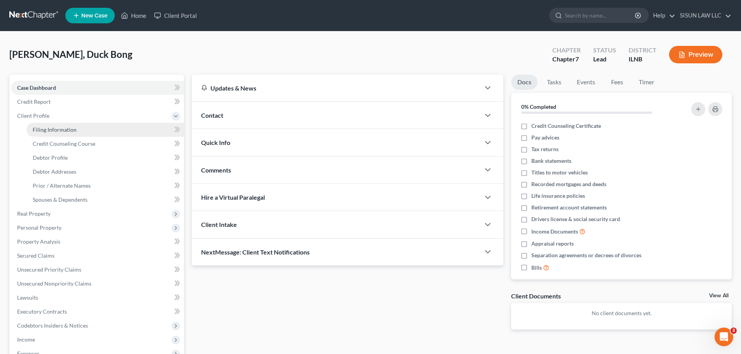
click at [122, 133] on link "Filing Information" at bounding box center [104, 130] width 157 height 14
select select "1"
select select "0"
select select "25"
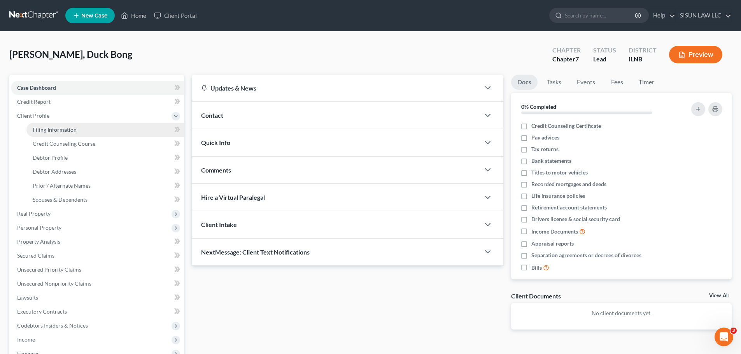
select select "14"
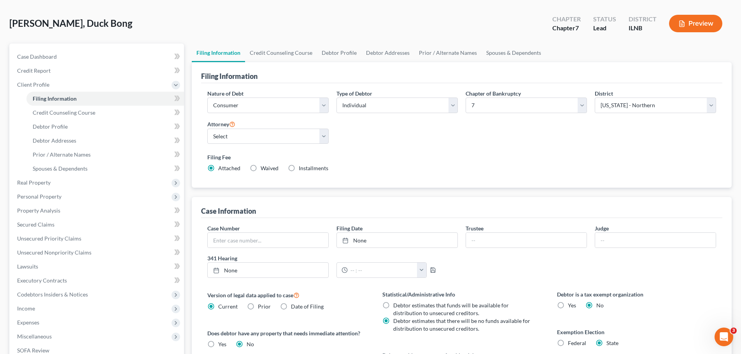
scroll to position [78, 0]
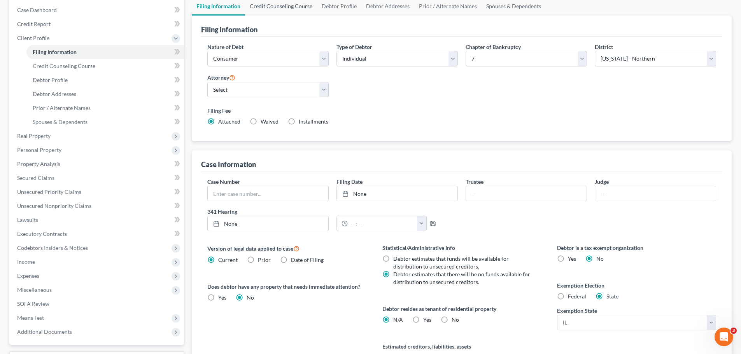
click at [264, 6] on link "Credit Counseling Course" at bounding box center [281, 6] width 72 height 19
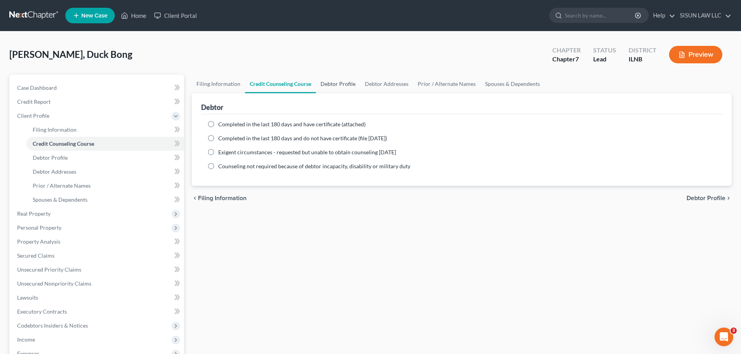
click at [330, 88] on link "Debtor Profile" at bounding box center [338, 84] width 44 height 19
select select "0"
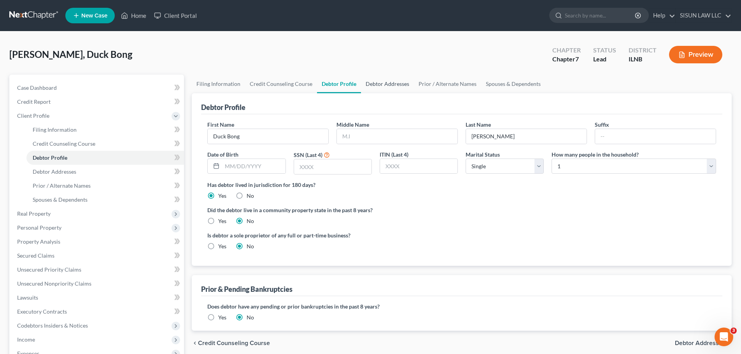
click at [390, 89] on link "Debtor Addresses" at bounding box center [387, 84] width 53 height 19
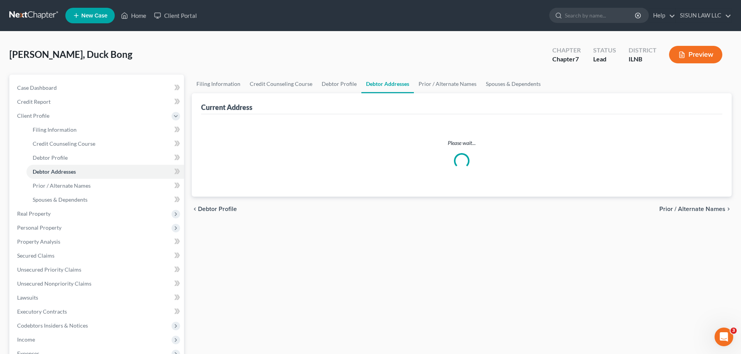
select select "0"
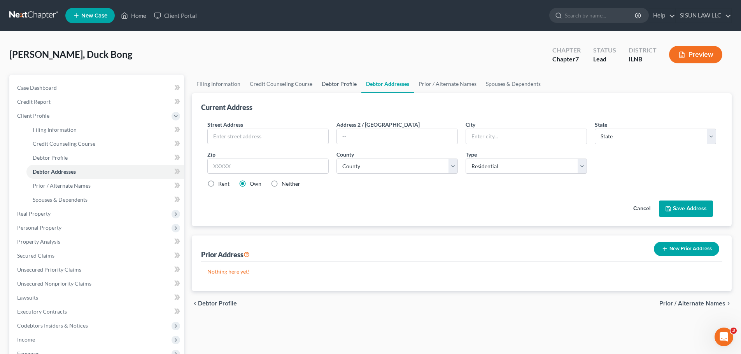
click at [335, 80] on link "Debtor Profile" at bounding box center [339, 84] width 44 height 19
select select "0"
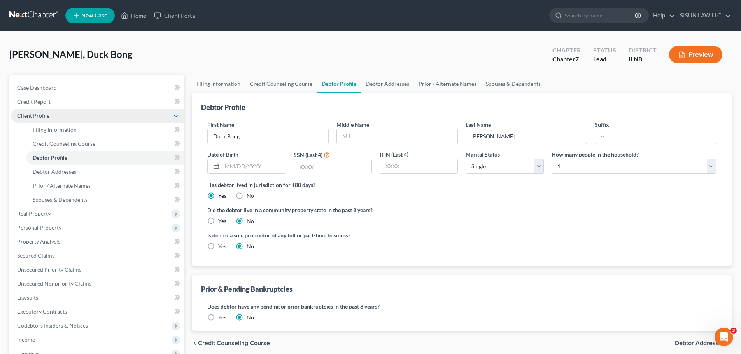
click at [169, 116] on span "Client Profile" at bounding box center [97, 116] width 173 height 14
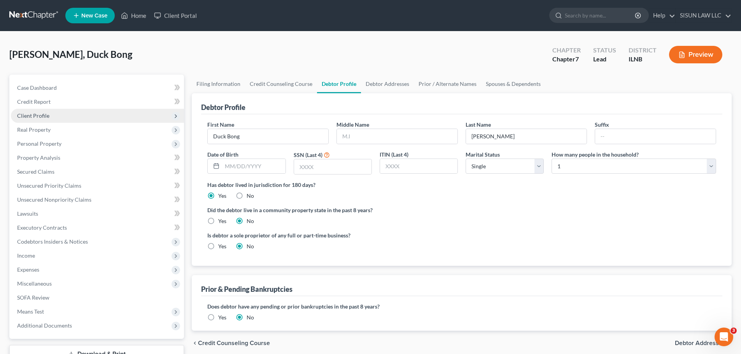
click at [175, 116] on icon at bounding box center [176, 116] width 6 height 6
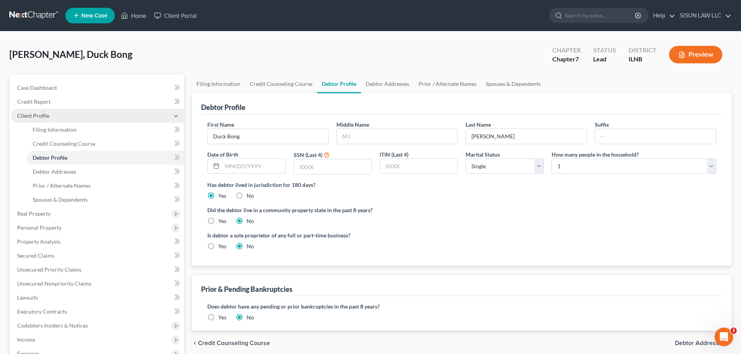
click at [177, 119] on icon at bounding box center [175, 116] width 9 height 9
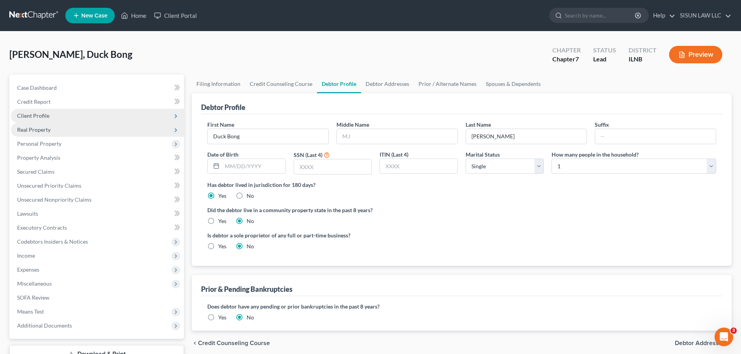
click at [177, 132] on icon at bounding box center [176, 130] width 6 height 6
click at [34, 13] on link at bounding box center [34, 16] width 50 height 14
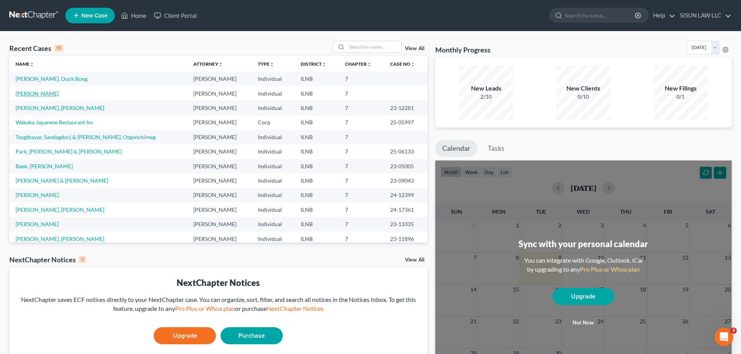
click at [47, 92] on link "[PERSON_NAME]" at bounding box center [37, 93] width 43 height 7
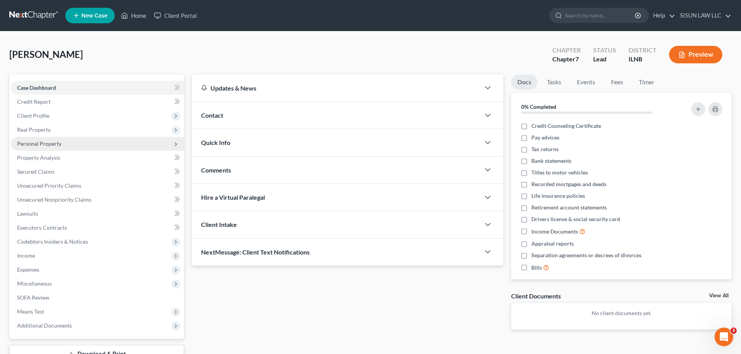
click at [102, 143] on span "Personal Property" at bounding box center [97, 144] width 173 height 14
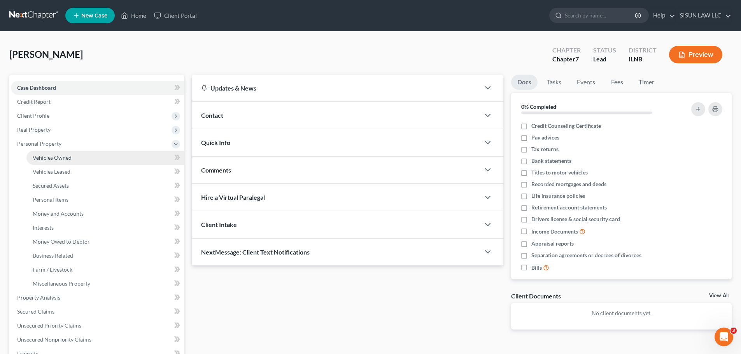
click at [114, 154] on link "Vehicles Owned" at bounding box center [104, 158] width 157 height 14
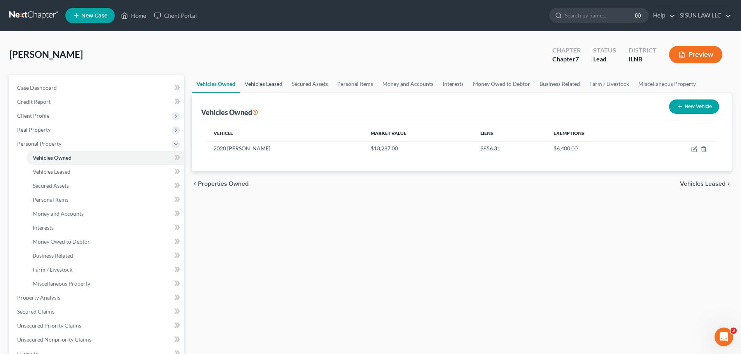
click at [251, 85] on link "Vehicles Leased" at bounding box center [263, 84] width 47 height 19
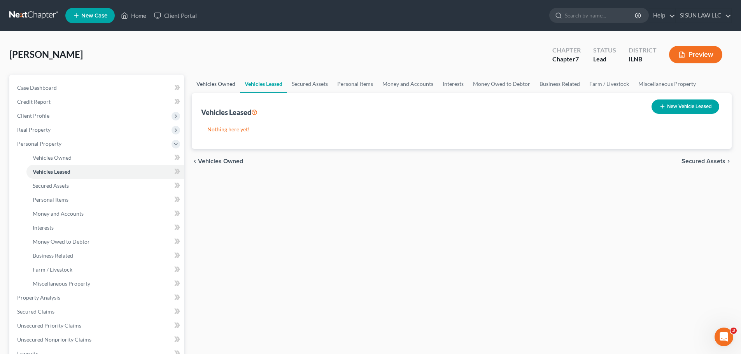
click at [231, 84] on link "Vehicles Owned" at bounding box center [216, 84] width 48 height 19
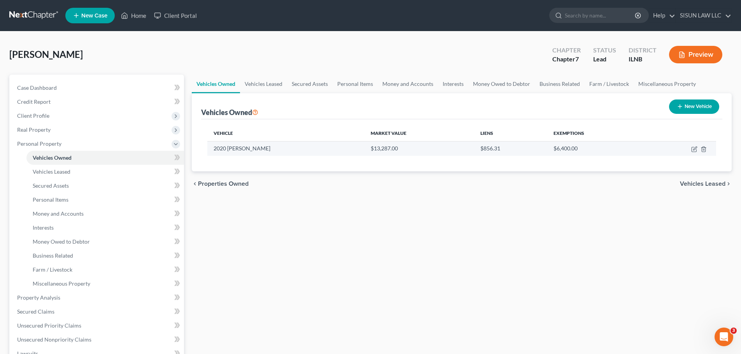
drag, startPoint x: 250, startPoint y: 147, endPoint x: 256, endPoint y: 147, distance: 5.8
click at [250, 147] on td "2020 [PERSON_NAME]" at bounding box center [285, 148] width 157 height 15
click at [691, 149] on icon "button" at bounding box center [693, 149] width 5 height 5
select select "0"
select select "6"
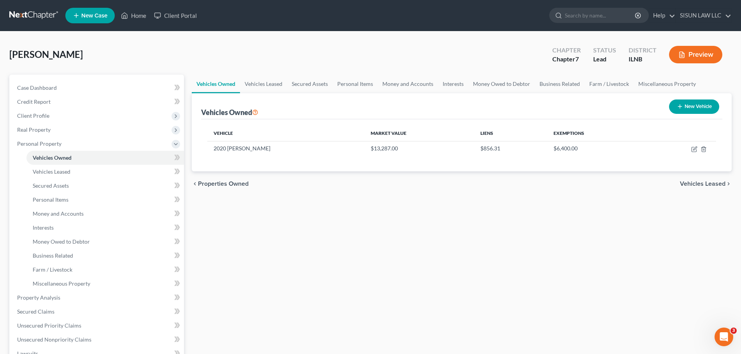
select select "4"
select select "0"
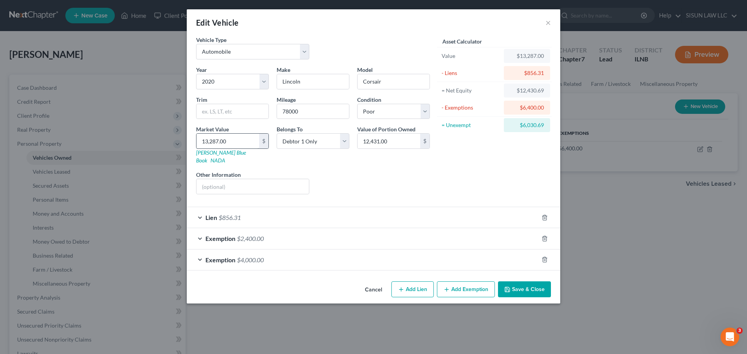
click at [239, 149] on div "13,287.00 $" at bounding box center [232, 141] width 73 height 16
click at [225, 157] on link "NADA" at bounding box center [217, 160] width 15 height 7
click at [546, 24] on button "×" at bounding box center [547, 22] width 5 height 9
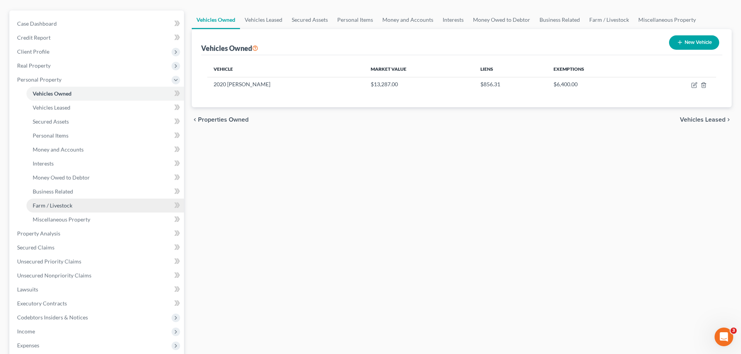
scroll to position [199, 0]
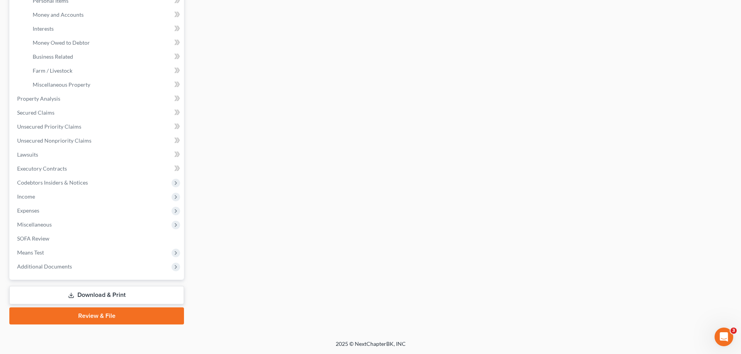
click at [119, 297] on link "Download & Print" at bounding box center [96, 295] width 175 height 18
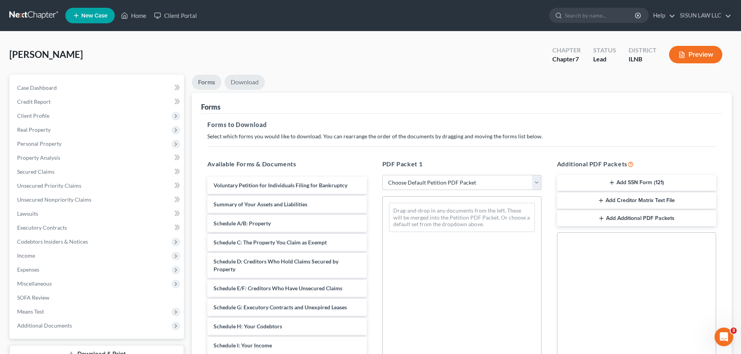
click at [243, 89] on link "Download" at bounding box center [244, 82] width 40 height 15
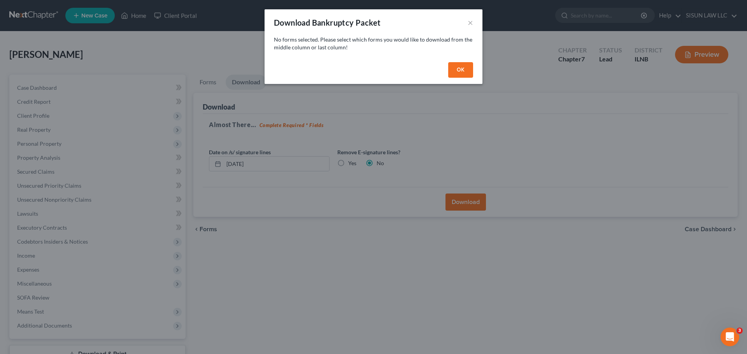
drag, startPoint x: 468, startPoint y: 68, endPoint x: 462, endPoint y: 71, distance: 6.3
click at [466, 69] on button "OK" at bounding box center [460, 70] width 25 height 16
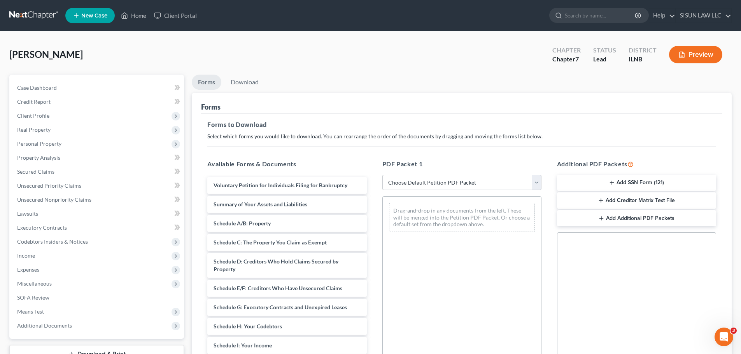
click at [206, 79] on link "Forms" at bounding box center [207, 82] width 30 height 15
click at [428, 183] on select "Choose Default Petition PDF Packet Complete Bankruptcy Petition (all forms and …" at bounding box center [461, 183] width 159 height 16
select select "0"
click at [382, 175] on select "Choose Default Petition PDF Packet Complete Bankruptcy Petition (all forms and …" at bounding box center [461, 183] width 159 height 16
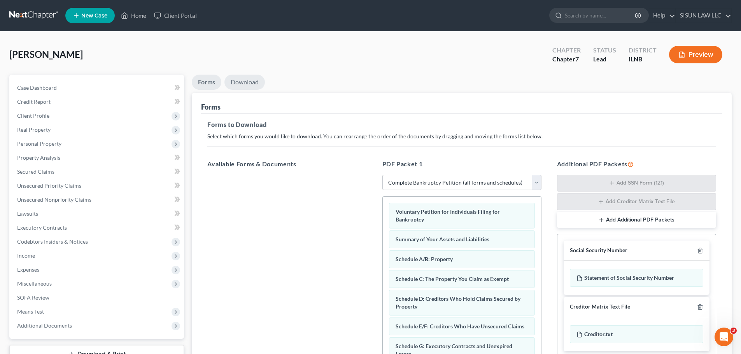
click at [239, 78] on link "Download" at bounding box center [244, 82] width 40 height 15
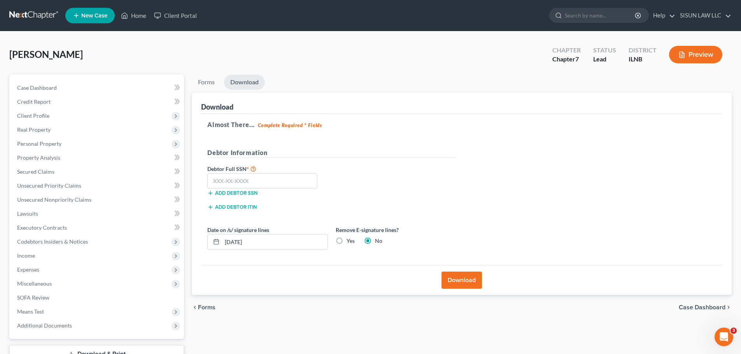
click at [289, 189] on div "Add debtor SSN" at bounding box center [267, 193] width 128 height 8
click at [246, 178] on input "text" at bounding box center [262, 181] width 110 height 16
paste input "327-66-7426"
type input "327-66-7426"
click at [465, 282] on button "Download" at bounding box center [461, 280] width 40 height 17
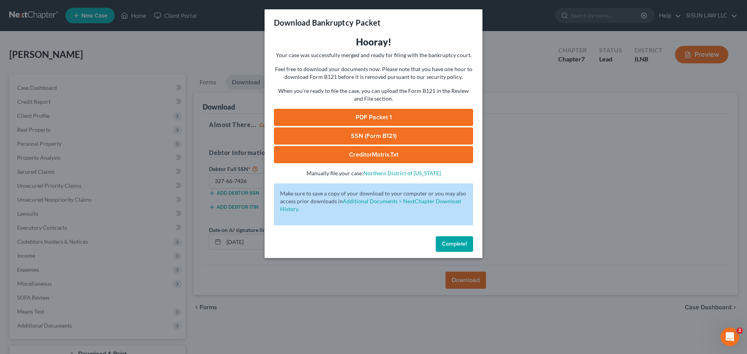
click at [432, 152] on link "CreditorMatrix.txt" at bounding box center [373, 154] width 199 height 17
drag, startPoint x: 319, startPoint y: 94, endPoint x: 323, endPoint y: 77, distance: 17.1
click at [315, 93] on p "When you're ready to file the case, you can upload the Form B121 in the Review …" at bounding box center [373, 95] width 199 height 16
drag, startPoint x: 285, startPoint y: 245, endPoint x: 293, endPoint y: 250, distance: 9.4
click at [284, 247] on div "Complete!" at bounding box center [373, 245] width 218 height 25
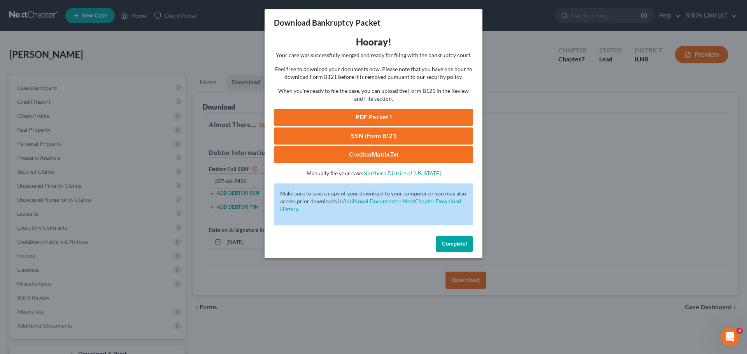
click at [583, 233] on div "Download Bankruptcy Packet Hooray! Your case was successfully merged and ready …" at bounding box center [373, 177] width 747 height 354
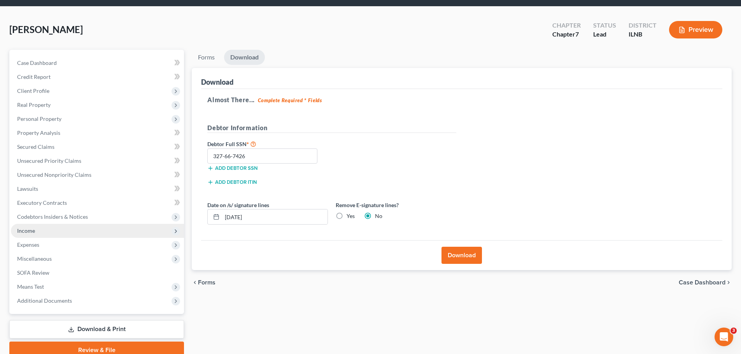
scroll to position [39, 0]
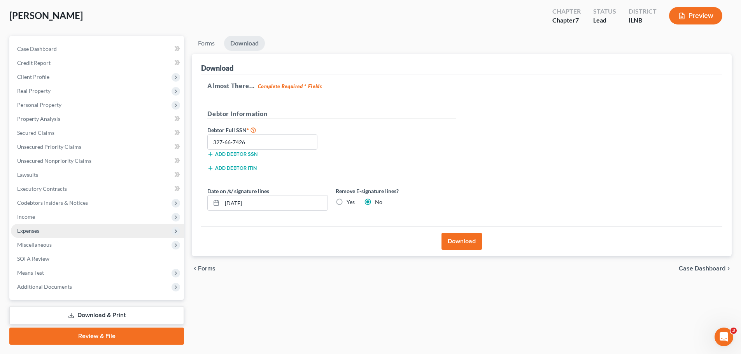
click at [82, 232] on span "Expenses" at bounding box center [97, 231] width 173 height 14
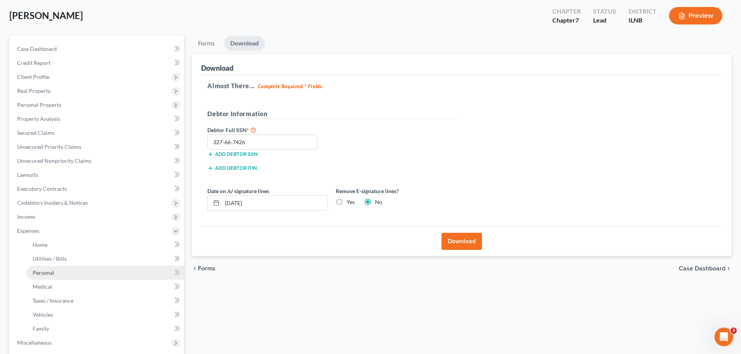
click at [83, 268] on link "Personal" at bounding box center [104, 273] width 157 height 14
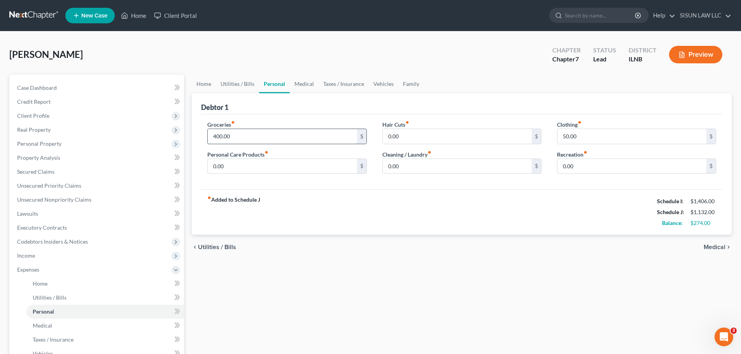
click at [229, 136] on input "400.00" at bounding box center [282, 136] width 149 height 15
type input "500"
click at [588, 140] on input "50.00" at bounding box center [631, 136] width 149 height 15
click at [610, 126] on div "Clothing fiber_manual_record 50.00 $" at bounding box center [636, 133] width 159 height 24
type input "0.00"
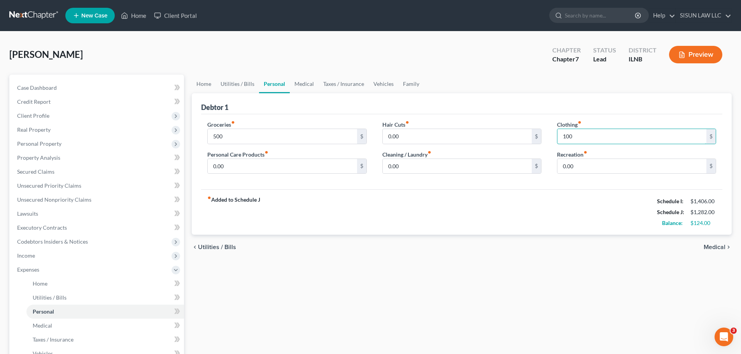
type input "100"
click at [571, 194] on div "fiber_manual_record Added to Schedule J Schedule I: $1,406.00 Schedule J: $1,28…" at bounding box center [461, 211] width 521 height 45
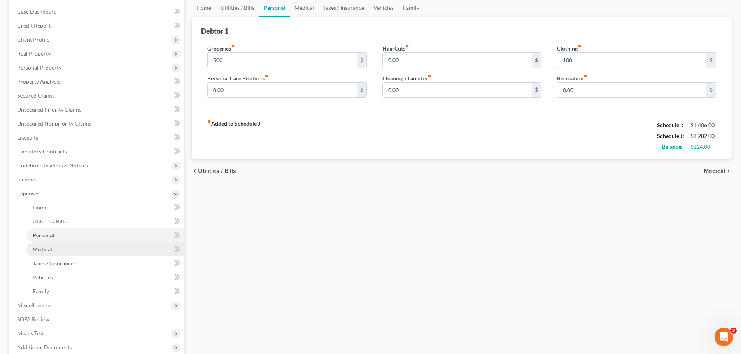
scroll to position [78, 0]
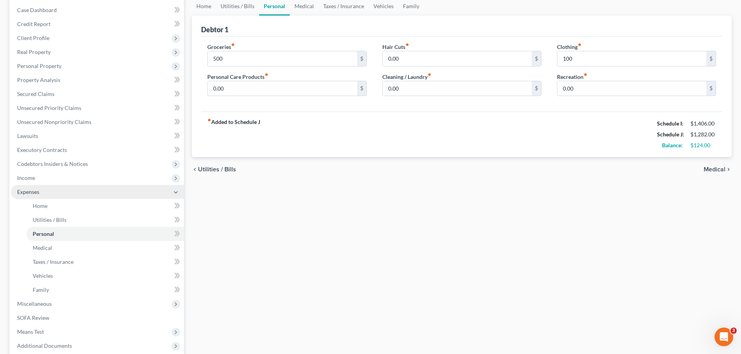
click at [174, 193] on icon at bounding box center [176, 192] width 6 height 6
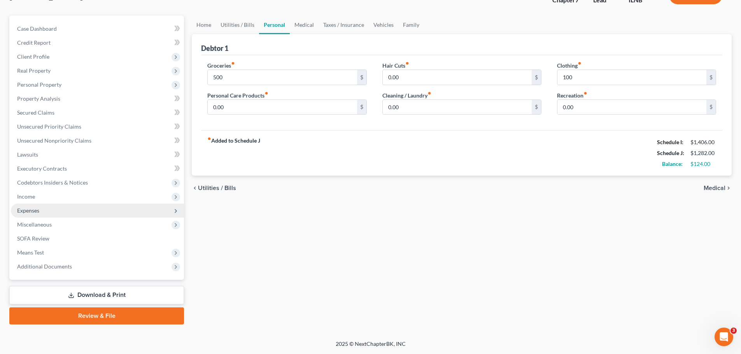
scroll to position [59, 0]
click at [64, 85] on span "Personal Property" at bounding box center [97, 85] width 173 height 14
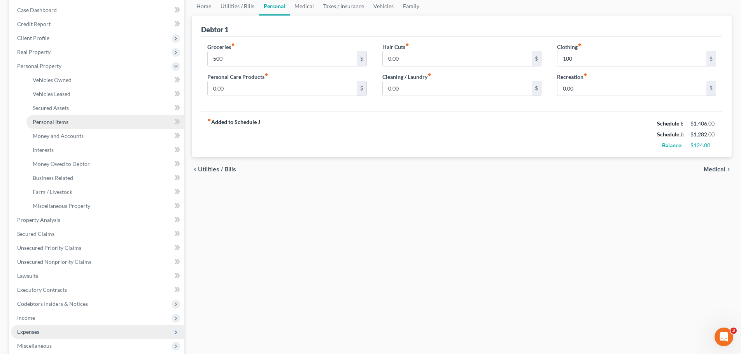
click at [110, 118] on link "Personal Items" at bounding box center [104, 122] width 157 height 14
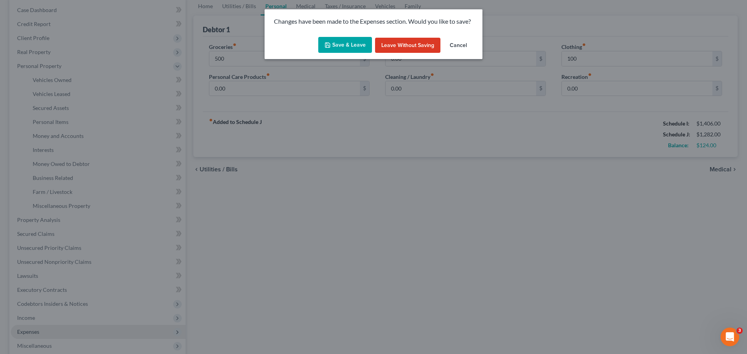
click at [338, 46] on button "Save & Leave" at bounding box center [345, 45] width 54 height 16
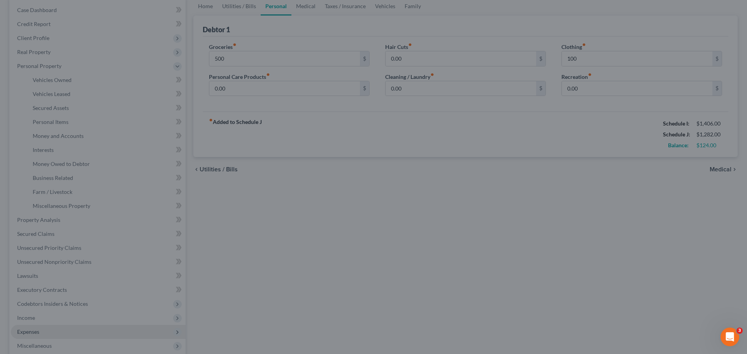
type input "500.00"
type input "100.00"
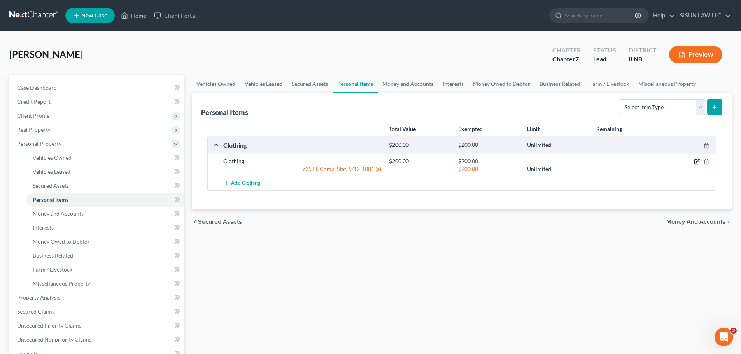
click at [695, 159] on icon "button" at bounding box center [697, 162] width 6 height 6
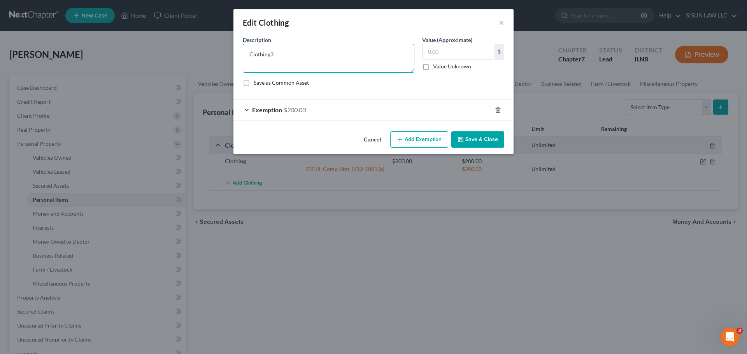
type textarea "Clothing"
drag, startPoint x: 498, startPoint y: 52, endPoint x: 478, endPoint y: 54, distance: 19.9
click at [497, 53] on div "$" at bounding box center [498, 51] width 9 height 15
click at [475, 52] on input "text" at bounding box center [458, 51] width 72 height 15
type input "300"
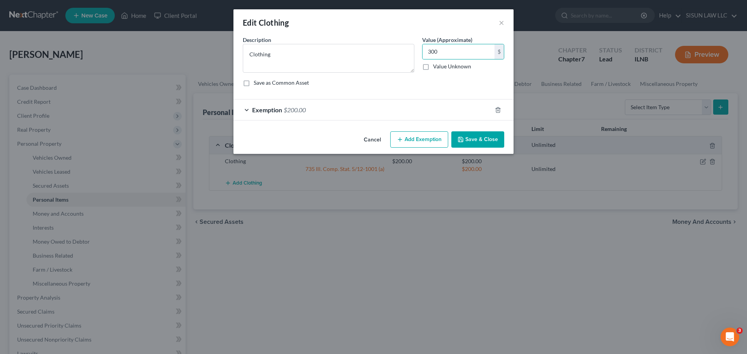
click at [398, 100] on div "Exemption $200.00" at bounding box center [362, 110] width 258 height 21
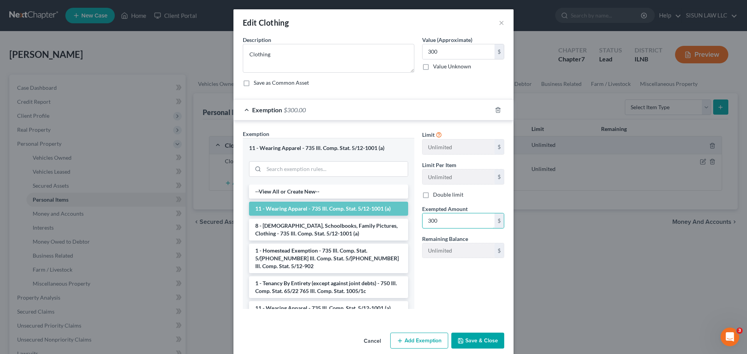
type input "300,00"
drag, startPoint x: 456, startPoint y: 291, endPoint x: 456, endPoint y: 296, distance: 4.7
click at [456, 291] on div "Limit Unlimited $ Limit Per Item Unlimited $ Double limit Exempted Amount * 300…" at bounding box center [463, 222] width 90 height 185
click at [481, 338] on button "Save & Close" at bounding box center [477, 341] width 53 height 16
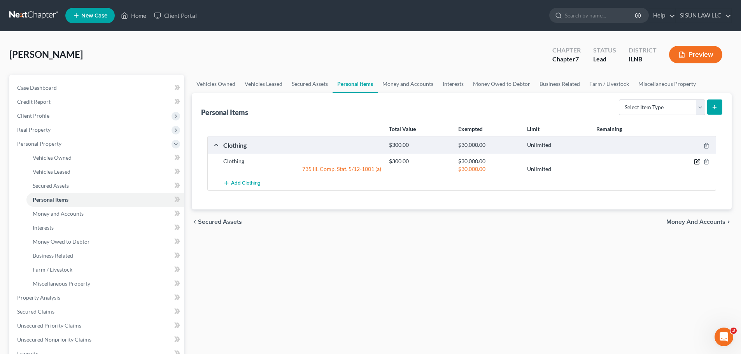
click at [694, 164] on icon "button" at bounding box center [696, 162] width 5 height 5
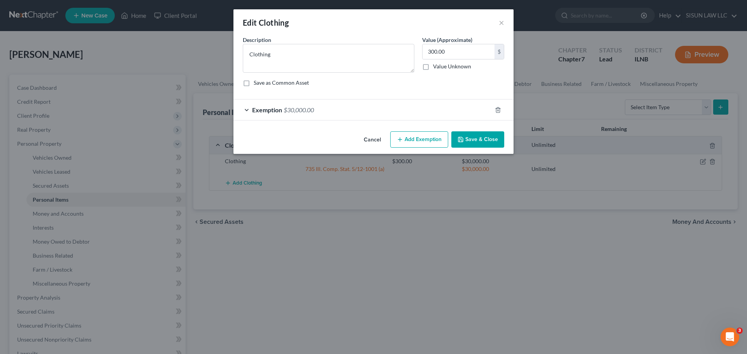
click at [402, 112] on div "Exemption $30,000.00" at bounding box center [362, 110] width 258 height 21
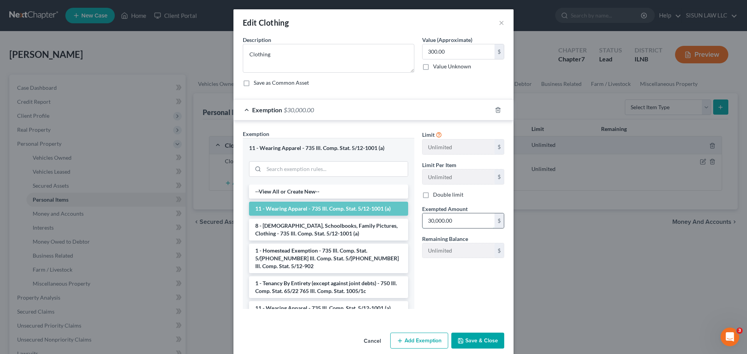
click at [464, 227] on input "30,000.00" at bounding box center [458, 220] width 72 height 15
click at [464, 221] on input "30,000.00" at bounding box center [458, 220] width 72 height 15
click at [437, 221] on input "30,000.00" at bounding box center [458, 220] width 72 height 15
click at [434, 219] on input "3,000.0" at bounding box center [458, 220] width 72 height 15
type input "300.0"
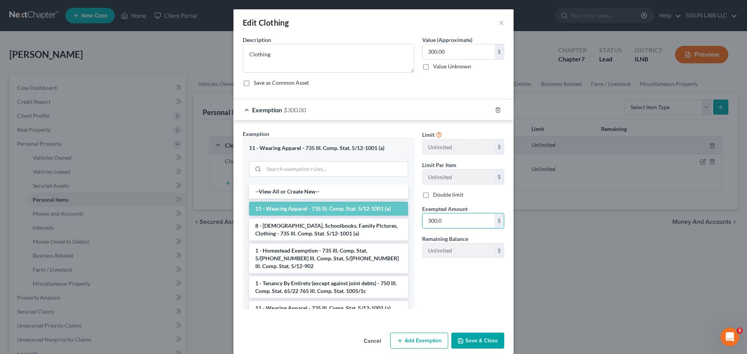
click at [472, 339] on button "Save & Close" at bounding box center [477, 341] width 53 height 16
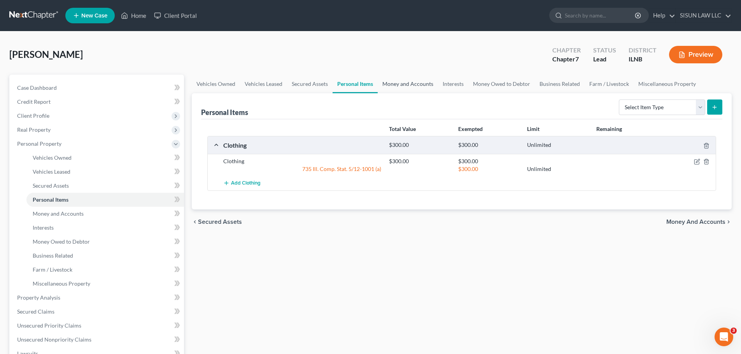
click at [404, 84] on link "Money and Accounts" at bounding box center [408, 84] width 60 height 19
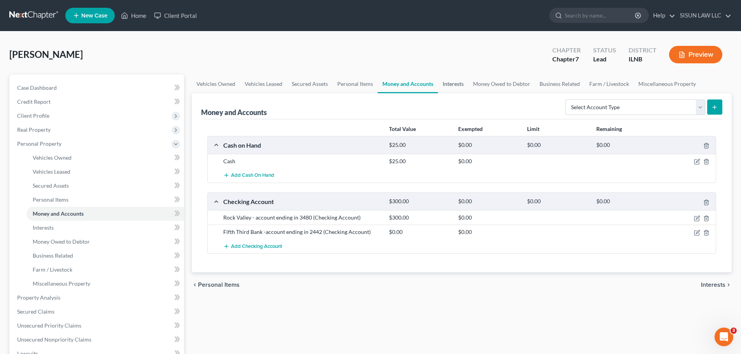
click at [447, 84] on link "Interests" at bounding box center [453, 84] width 30 height 19
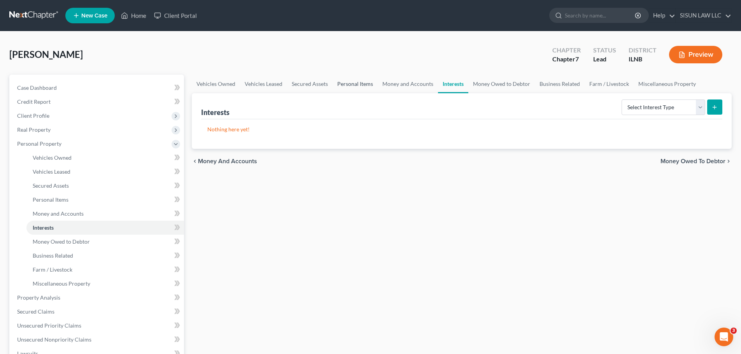
click at [359, 84] on link "Personal Items" at bounding box center [354, 84] width 45 height 19
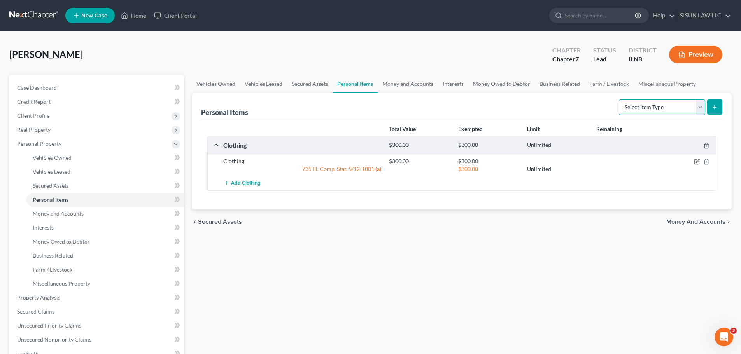
click at [650, 110] on select "Select Item Type Clothing Collectibles Of Value Electronics Firearms Household …" at bounding box center [662, 108] width 86 height 16
click at [306, 83] on link "Secured Assets" at bounding box center [309, 84] width 45 height 19
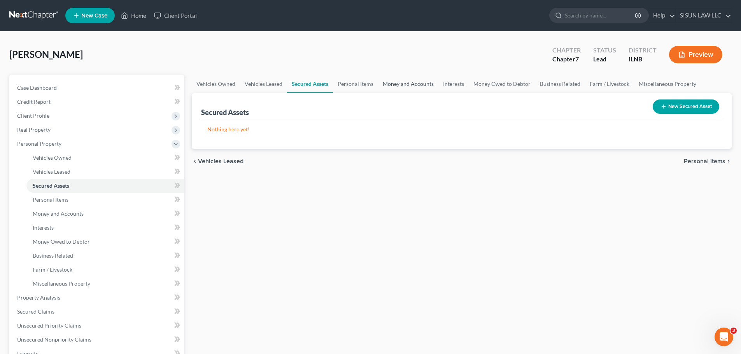
click at [390, 84] on link "Money and Accounts" at bounding box center [408, 84] width 60 height 19
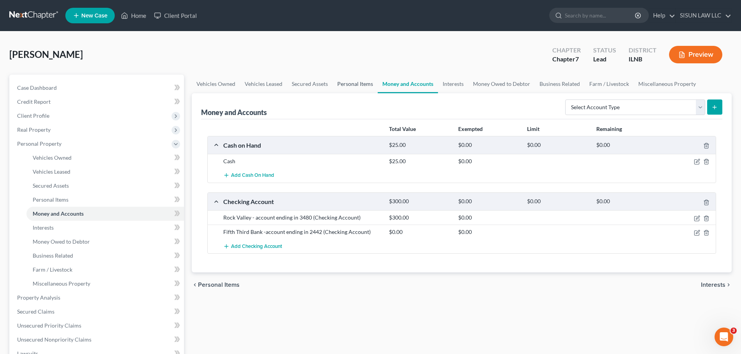
click at [363, 84] on link "Personal Items" at bounding box center [354, 84] width 45 height 19
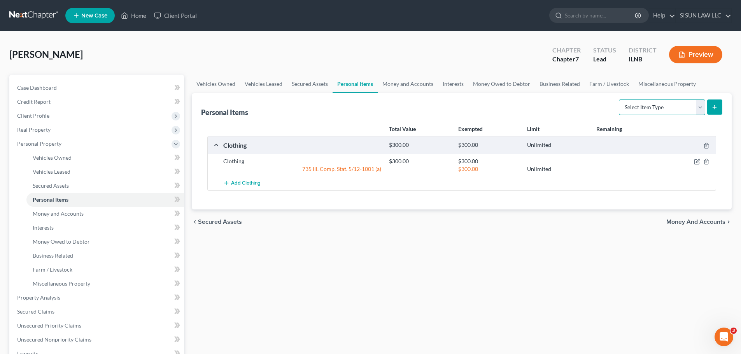
click at [659, 103] on select "Select Item Type Clothing Collectibles Of Value Electronics Firearms Household …" at bounding box center [662, 108] width 86 height 16
select select "household_goods"
click at [619, 100] on select "Select Item Type Clothing Collectibles Of Value Electronics Firearms Household …" at bounding box center [662, 108] width 86 height 16
click at [709, 105] on button "submit" at bounding box center [714, 107] width 15 height 15
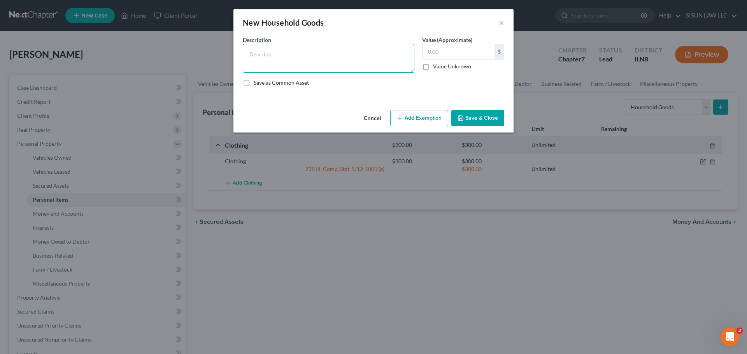
click at [294, 63] on textarea at bounding box center [328, 58] width 171 height 29
type textarea "ㄹ"
type textarea "f"
click at [270, 50] on textarea "Furniture," at bounding box center [328, 58] width 171 height 29
click at [290, 56] on textarea "Furniture," at bounding box center [328, 58] width 171 height 29
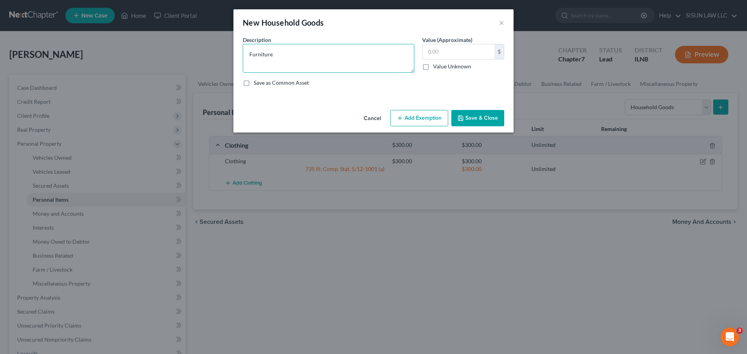
click at [248, 54] on textarea "Furniture" at bounding box center [328, 58] width 171 height 29
type textarea "Household Furniture"
click at [460, 52] on input "text" at bounding box center [458, 51] width 72 height 15
type input "300"
type textarea "Household Furniture"
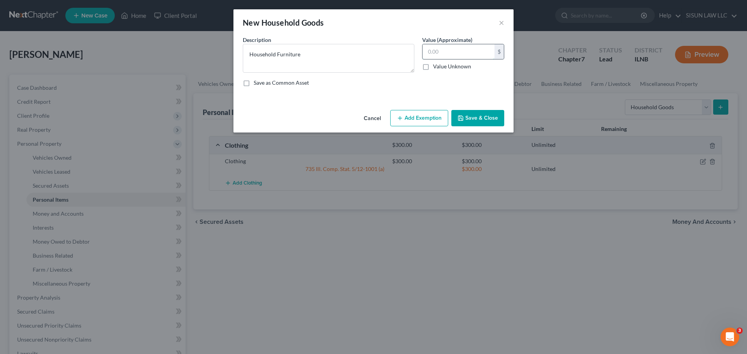
click at [462, 53] on input "text" at bounding box center [458, 51] width 72 height 15
type input "200"
click at [433, 112] on button "Add Exemption" at bounding box center [419, 118] width 58 height 16
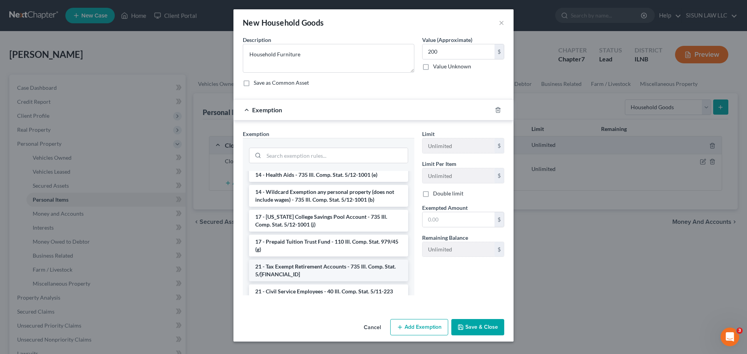
scroll to position [272, 0]
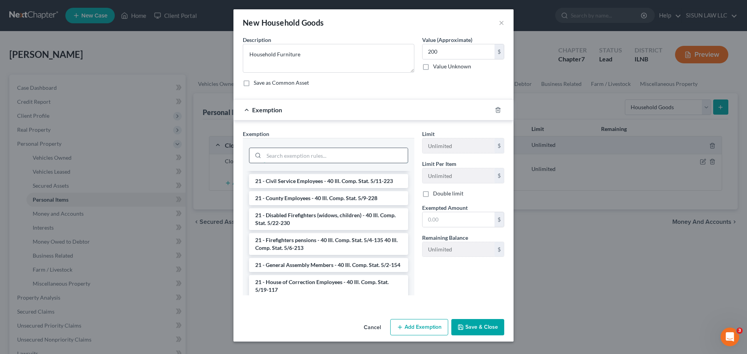
click at [312, 153] on input "search" at bounding box center [336, 155] width 144 height 15
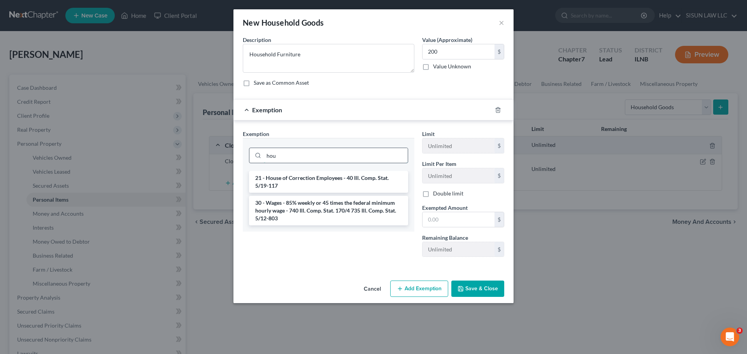
scroll to position [0, 0]
type input "house"
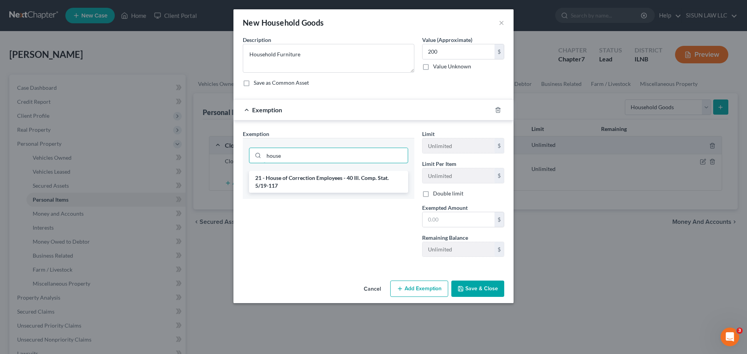
drag, startPoint x: 312, startPoint y: 153, endPoint x: 205, endPoint y: 152, distance: 106.9
click at [205, 152] on div "New Household Goods × An exemption set must first be selected from the Filing I…" at bounding box center [373, 177] width 747 height 354
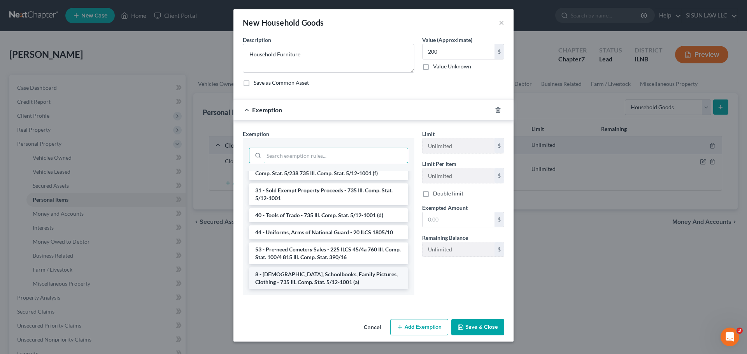
scroll to position [1124, 0]
drag, startPoint x: 336, startPoint y: 56, endPoint x: 219, endPoint y: 48, distance: 117.3
click at [219, 48] on div "New Household Goods × An exemption set must first be selected from the Filing I…" at bounding box center [373, 177] width 747 height 354
click at [307, 158] on input "search" at bounding box center [336, 155] width 144 height 15
type input "ㄹ"
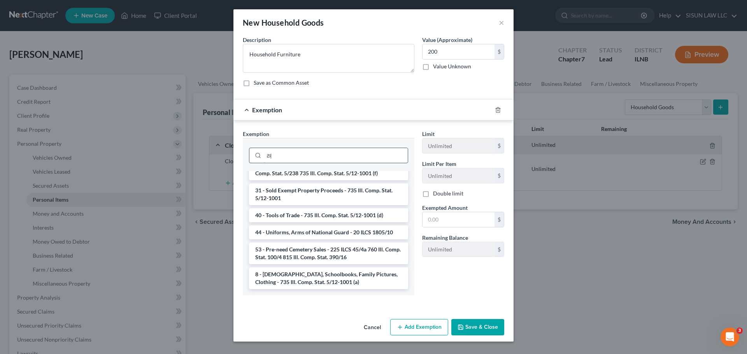
type input "ㄹ"
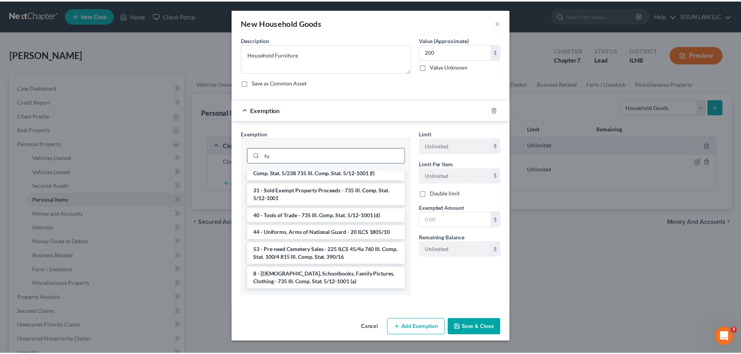
scroll to position [0, 0]
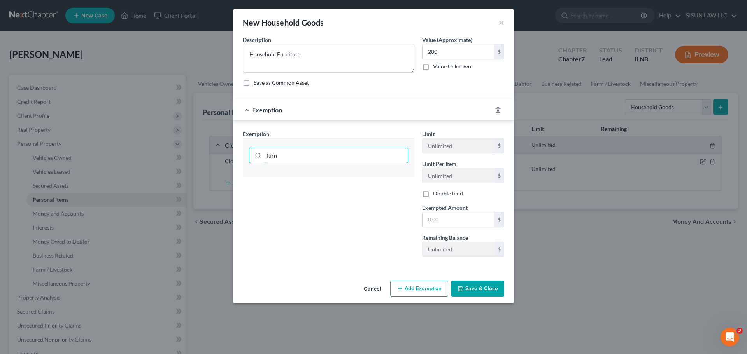
type input "furn"
click at [501, 109] on div at bounding box center [502, 110] width 22 height 12
drag, startPoint x: 328, startPoint y: 157, endPoint x: 246, endPoint y: 157, distance: 82.0
click at [246, 157] on div "furn" at bounding box center [328, 154] width 171 height 33
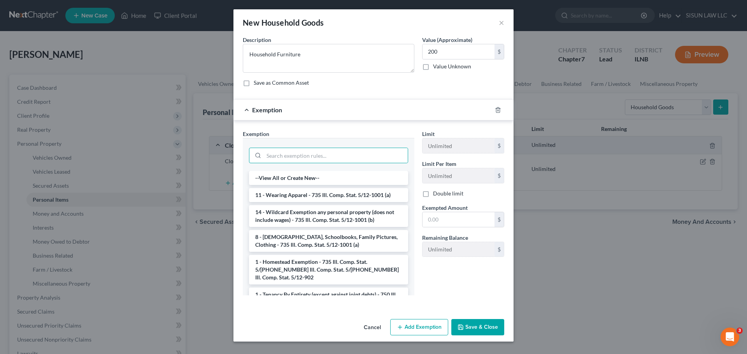
click at [494, 113] on div at bounding box center [502, 110] width 22 height 12
click at [497, 110] on line "button" at bounding box center [497, 111] width 0 height 2
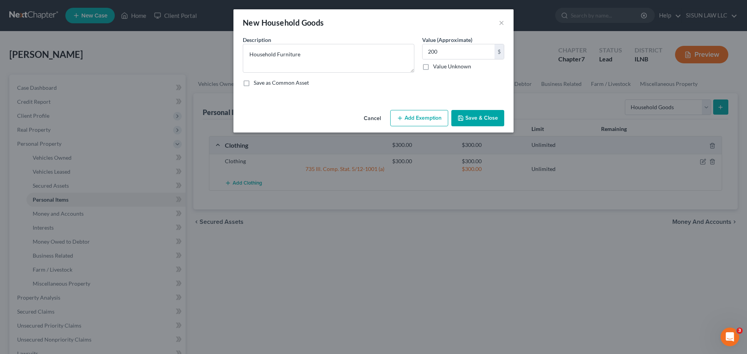
click at [430, 122] on button "Add Exemption" at bounding box center [419, 118] width 58 height 16
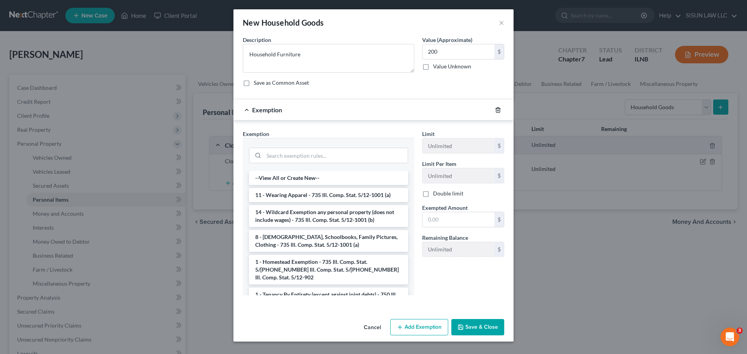
click at [499, 112] on icon "button" at bounding box center [497, 109] width 3 height 5
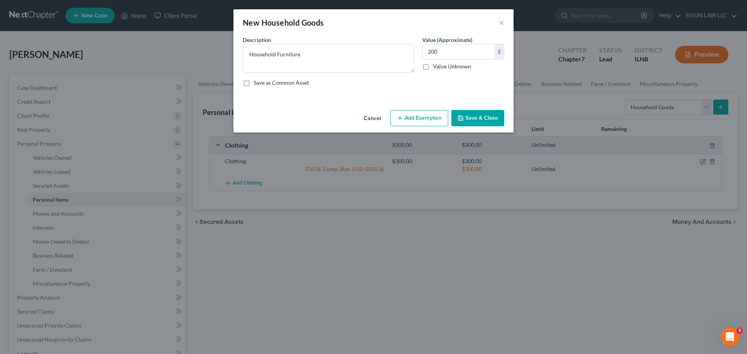
click at [472, 119] on button "Save & Close" at bounding box center [477, 118] width 53 height 16
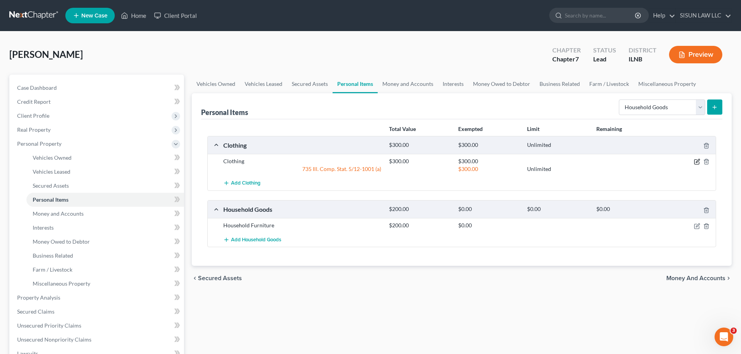
click at [698, 161] on div at bounding box center [688, 161] width 55 height 8
click at [698, 161] on icon "button" at bounding box center [697, 160] width 3 height 3
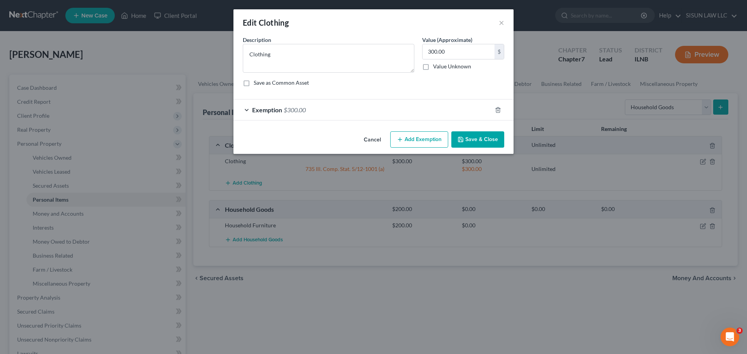
click at [283, 111] on div "Exemption $300.00" at bounding box center [362, 110] width 258 height 21
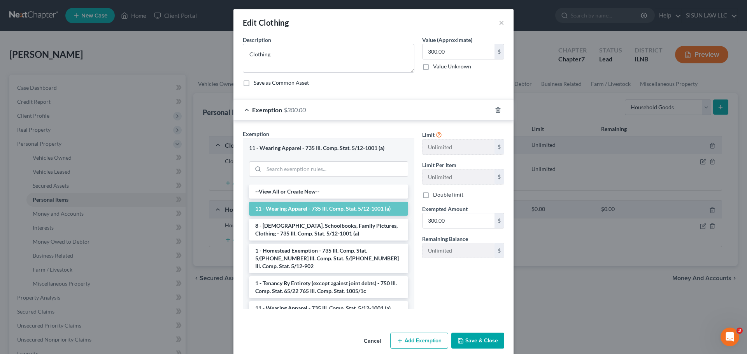
click at [486, 338] on button "Save & Close" at bounding box center [477, 341] width 53 height 16
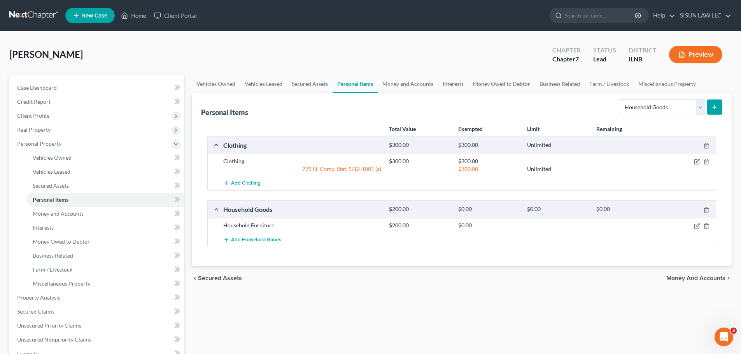
click at [34, 7] on nav "Home New Case Client Portal SISUN LAW LLC info@sisunlawllc.com My Account Setti…" at bounding box center [370, 15] width 741 height 31
click at [30, 12] on link at bounding box center [34, 16] width 50 height 14
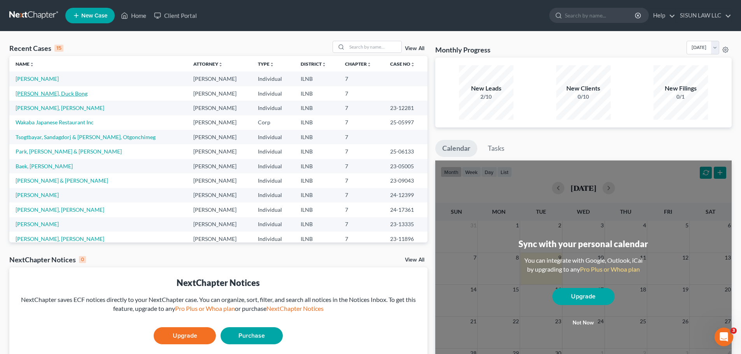
click at [42, 94] on link "Lee, Duck Bong" at bounding box center [52, 93] width 72 height 7
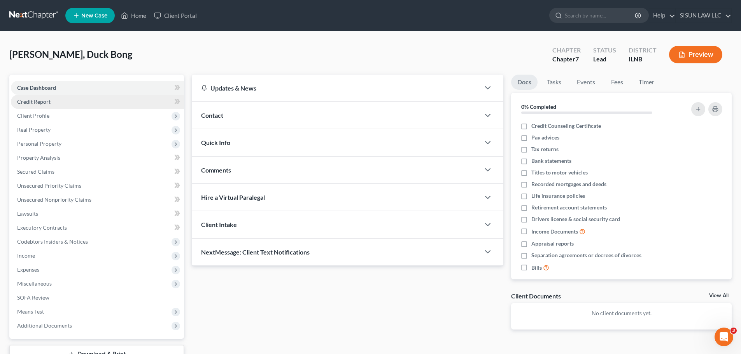
click at [67, 104] on link "Credit Report" at bounding box center [97, 102] width 173 height 14
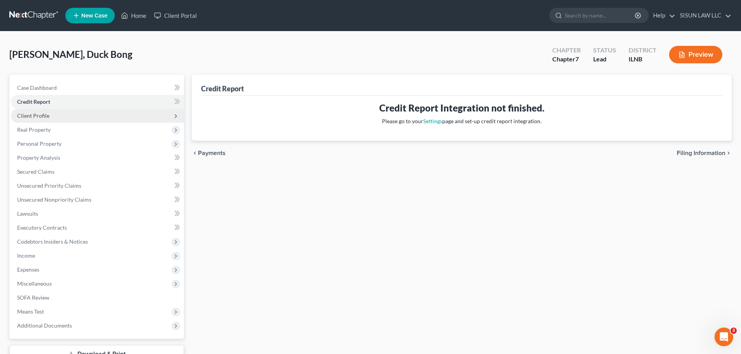
click at [90, 114] on span "Client Profile" at bounding box center [97, 116] width 173 height 14
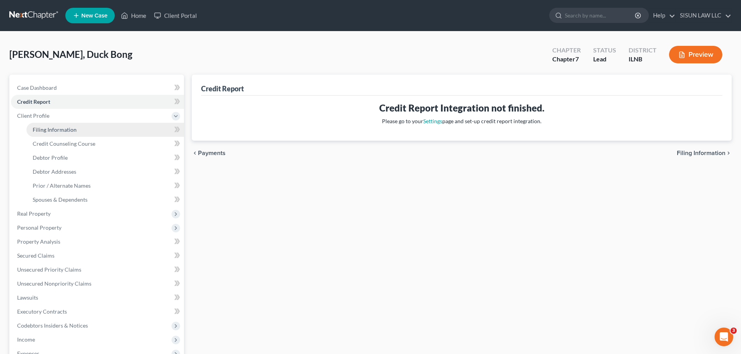
click at [108, 126] on link "Filing Information" at bounding box center [104, 130] width 157 height 14
select select "1"
select select "0"
select select "14"
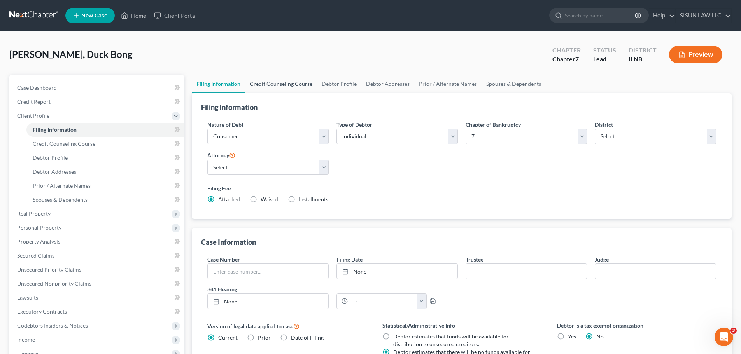
click at [287, 81] on link "Credit Counseling Course" at bounding box center [281, 84] width 72 height 19
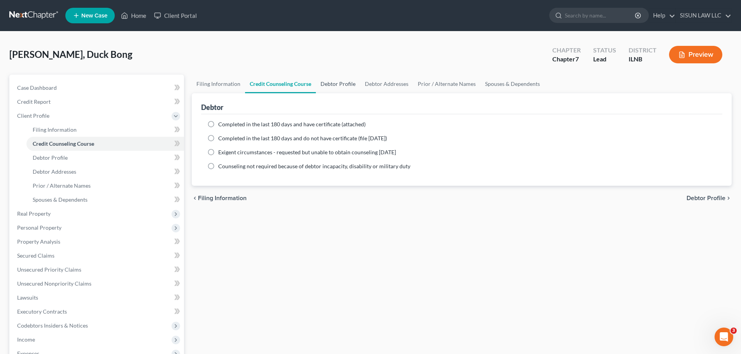
click at [339, 87] on link "Debtor Profile" at bounding box center [338, 84] width 44 height 19
select select "0"
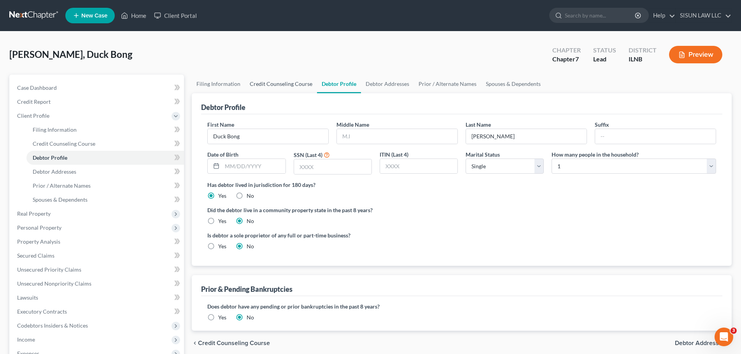
drag, startPoint x: 280, startPoint y: 84, endPoint x: 276, endPoint y: 91, distance: 7.7
click at [279, 84] on link "Credit Counseling Course" at bounding box center [281, 84] width 72 height 19
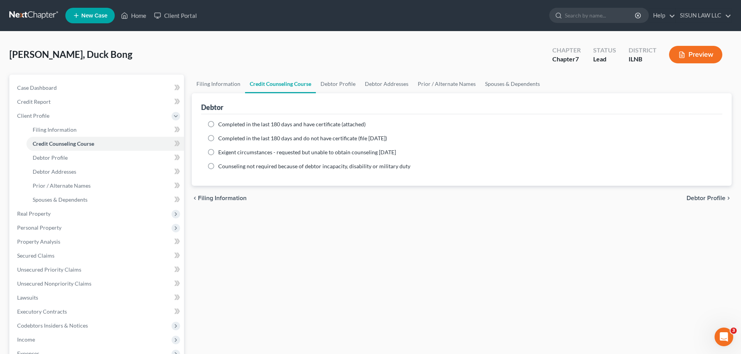
click at [268, 121] on span "Completed in the last 180 days and have certificate (attached)" at bounding box center [291, 124] width 147 height 7
click at [226, 121] on input "Completed in the last 180 days and have certificate (attached)" at bounding box center [223, 123] width 5 height 5
radio input "true"
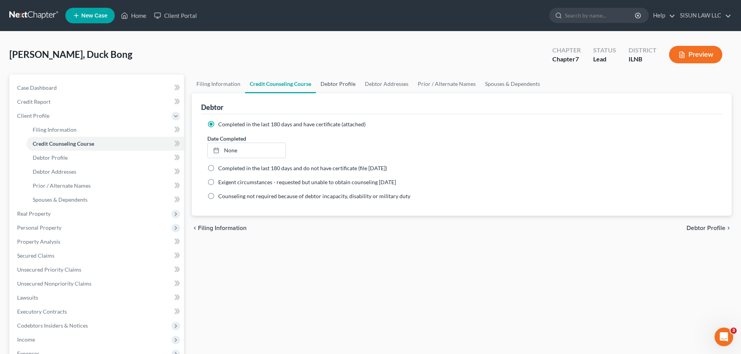
click at [334, 83] on link "Debtor Profile" at bounding box center [338, 84] width 44 height 19
select select "0"
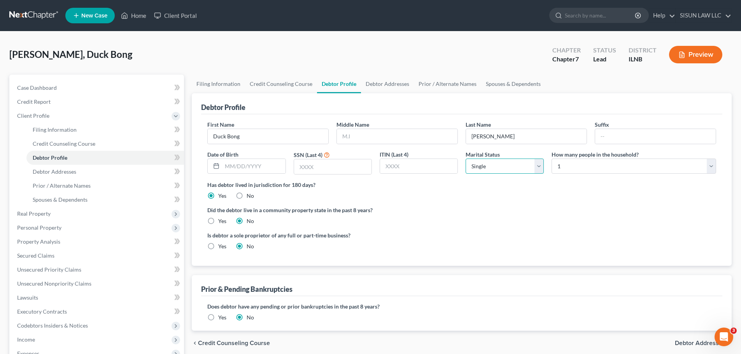
click at [506, 171] on select "Select Single Married Separated Divorced Widowed" at bounding box center [504, 167] width 78 height 16
select select "1"
click at [465, 159] on select "Select Single Married Separated Divorced Widowed" at bounding box center [504, 167] width 78 height 16
click at [607, 170] on select "Select 1 2 3 4 5 6 7 8 9 10 11 12 13 14 15 16 17 18 19 20" at bounding box center [633, 167] width 164 height 16
select select "1"
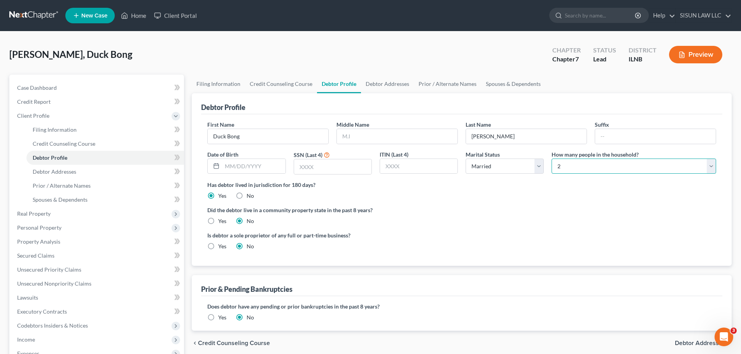
click at [551, 159] on select "Select 1 2 3 4 5 6 7 8 9 10 11 12 13 14 15 16 17 18 19 20" at bounding box center [633, 167] width 164 height 16
click at [342, 169] on input "text" at bounding box center [332, 166] width 77 height 15
type input "3795"
click at [267, 165] on input "text" at bounding box center [253, 166] width 63 height 15
type input "02/03/1956"
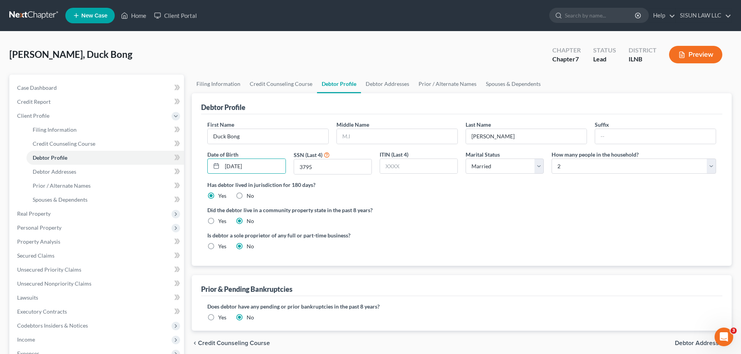
click at [474, 201] on ng-include "First Name Duck Bong Middle Name Last Name Lee Suffix Date of Birth 02/03/1956 …" at bounding box center [461, 189] width 509 height 136
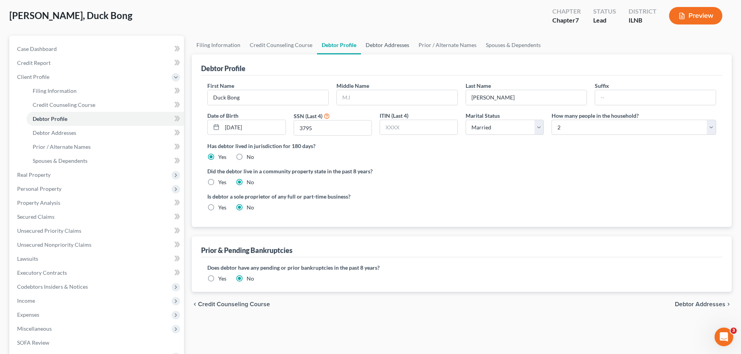
click at [400, 46] on link "Debtor Addresses" at bounding box center [387, 45] width 53 height 19
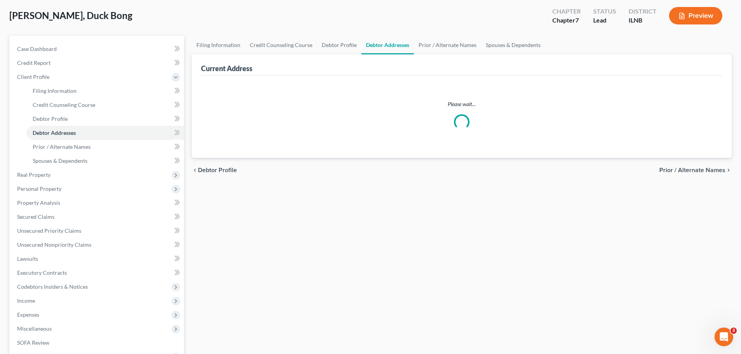
scroll to position [1, 0]
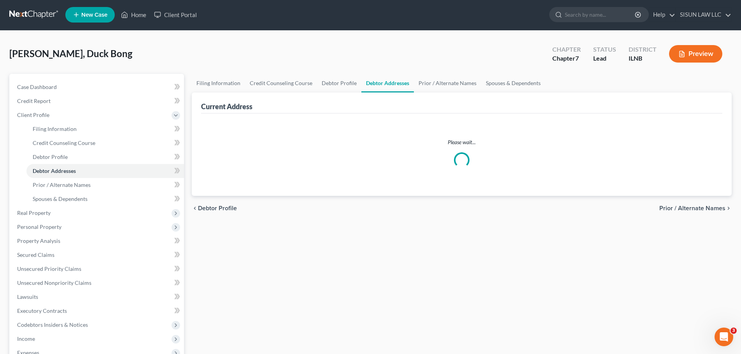
select select "0"
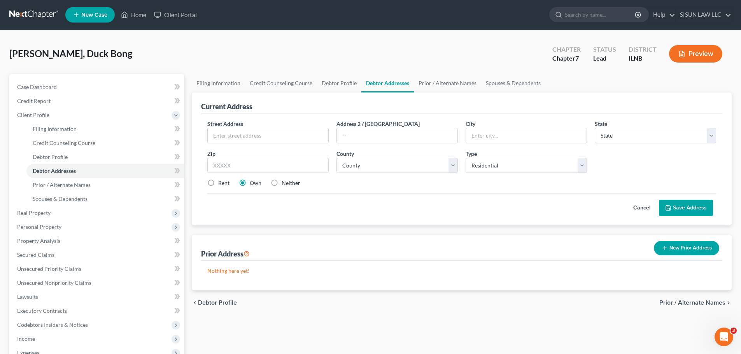
scroll to position [0, 0]
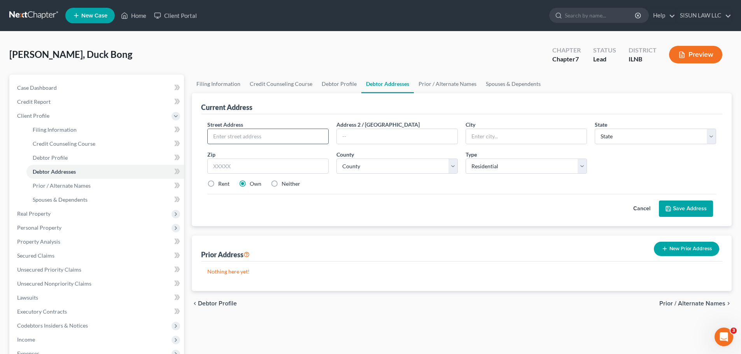
click at [279, 129] on input "text" at bounding box center [268, 136] width 121 height 15
type input "9887 Cummings St"
type input "Huntley"
select select "14"
type input "60142"
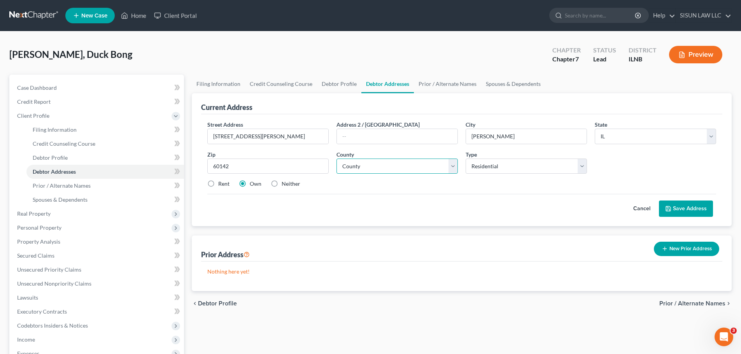
click at [376, 160] on select "County Adams County Alexander County Bond County Boone County Brown County Bure…" at bounding box center [396, 167] width 121 height 16
select select "62"
click at [336, 159] on select "County Adams County Alexander County Bond County Boone County Brown County Bure…" at bounding box center [396, 167] width 121 height 16
click at [223, 184] on label "Rent" at bounding box center [223, 184] width 11 height 8
click at [223, 184] on input "Rent" at bounding box center [223, 182] width 5 height 5
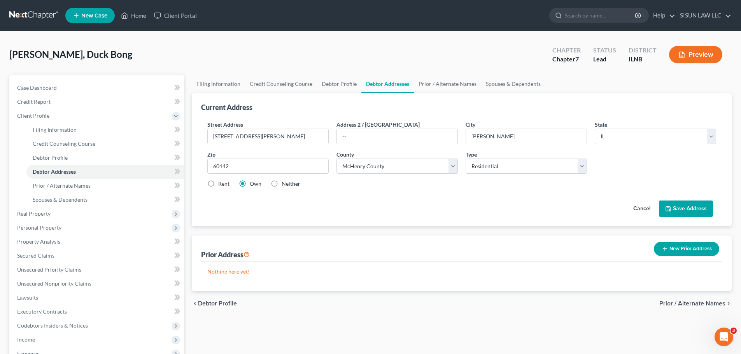
radio input "true"
click at [674, 210] on button "Save Address" at bounding box center [686, 209] width 54 height 16
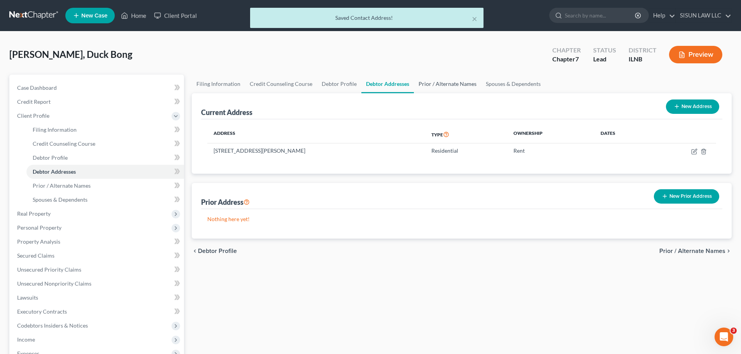
click at [442, 83] on link "Prior / Alternate Names" at bounding box center [447, 84] width 67 height 19
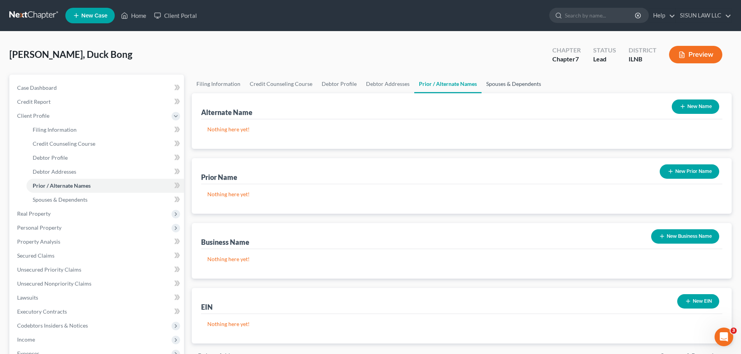
click at [507, 83] on link "Spouses & Dependents" at bounding box center [513, 84] width 64 height 19
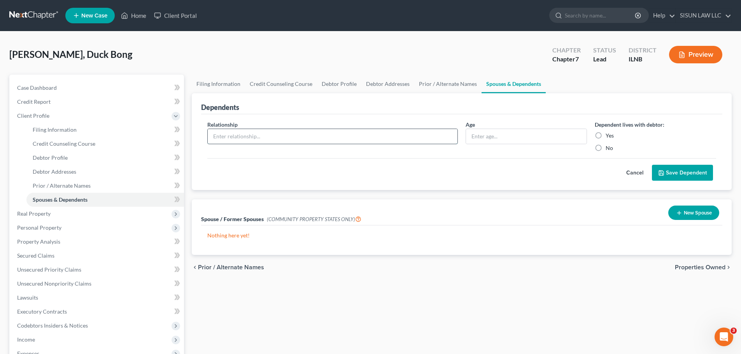
click at [350, 139] on input "text" at bounding box center [333, 136] width 250 height 15
click at [605, 146] on label "No" at bounding box center [608, 148] width 7 height 8
click at [609, 146] on input "No" at bounding box center [611, 146] width 5 height 5
radio input "true"
click at [545, 140] on input "text" at bounding box center [526, 136] width 121 height 15
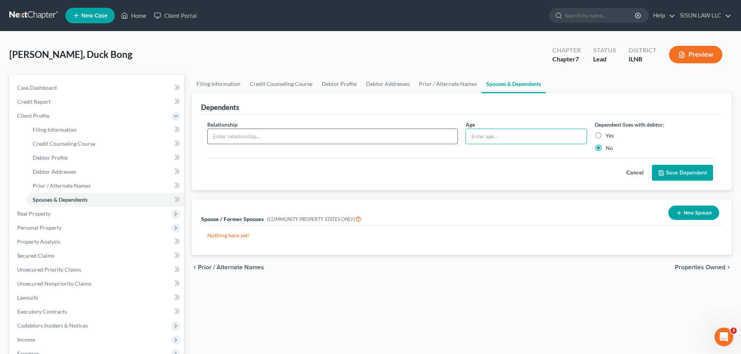
click at [431, 142] on input "text" at bounding box center [333, 136] width 250 height 15
type input "Daughter"
click at [508, 133] on input "text" at bounding box center [526, 136] width 121 height 15
type input "34"
drag, startPoint x: 698, startPoint y: 168, endPoint x: 687, endPoint y: 165, distance: 10.7
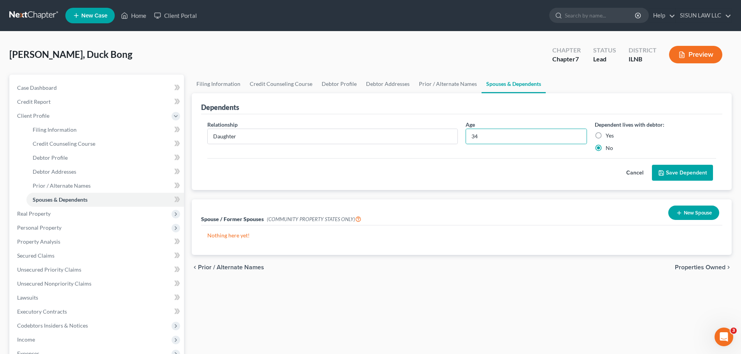
click at [696, 168] on button "Save Dependent" at bounding box center [682, 173] width 61 height 16
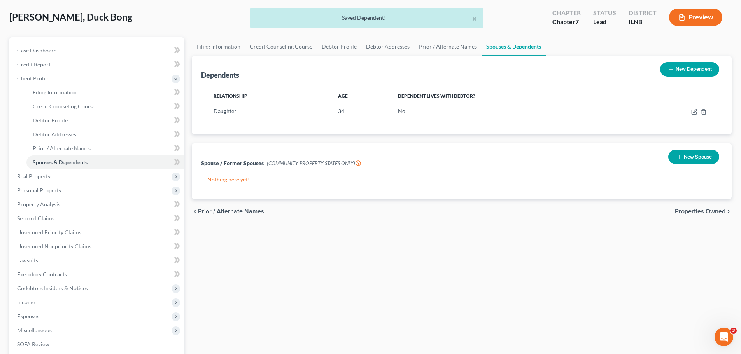
scroll to position [26, 0]
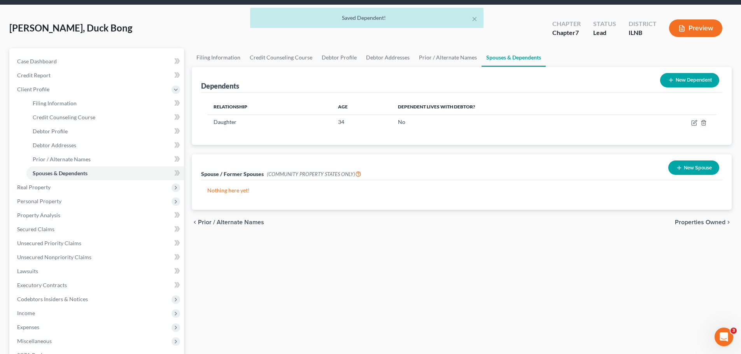
click at [706, 170] on button "New Spouse" at bounding box center [693, 168] width 51 height 14
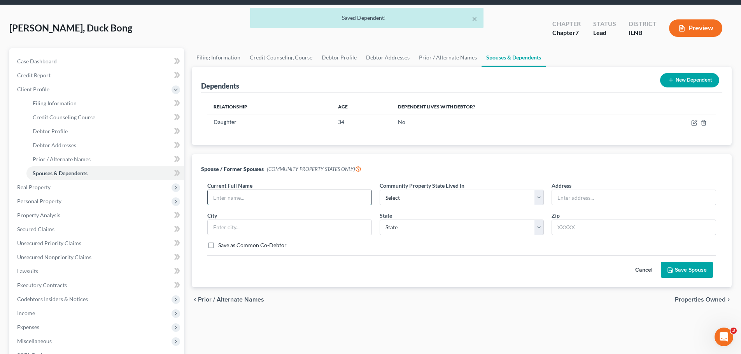
drag, startPoint x: 308, startPoint y: 200, endPoint x: 306, endPoint y: 196, distance: 4.3
click at [306, 196] on input "text" at bounding box center [290, 197] width 164 height 15
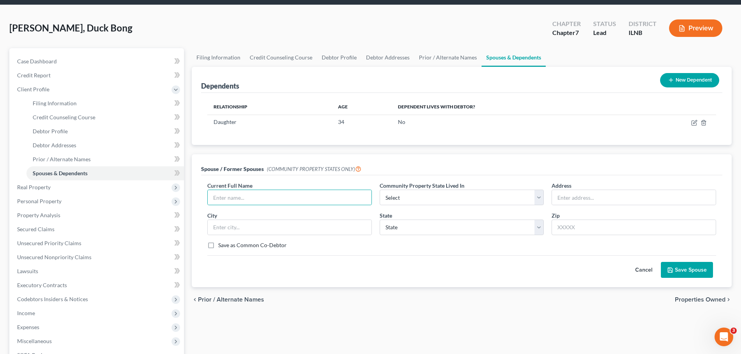
click at [642, 271] on button "Cancel" at bounding box center [643, 270] width 34 height 16
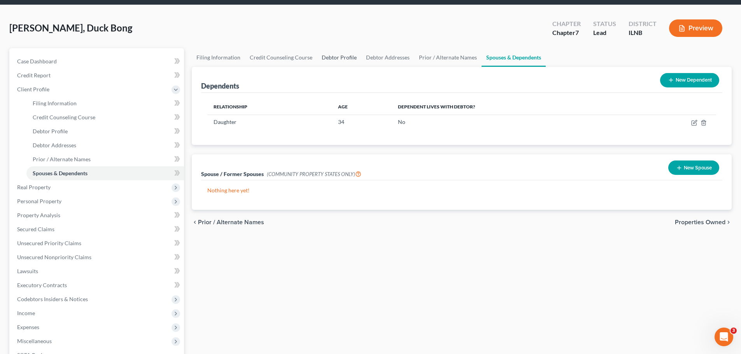
click at [326, 57] on link "Debtor Profile" at bounding box center [339, 57] width 44 height 19
select select "1"
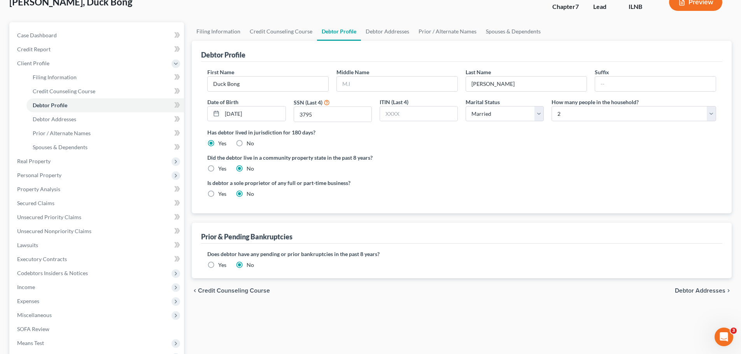
scroll to position [39, 0]
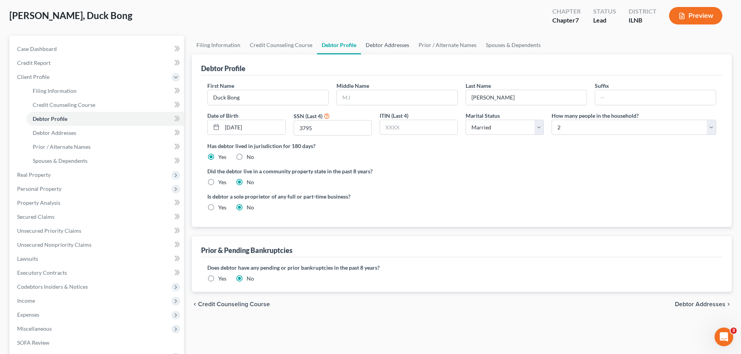
click at [394, 48] on link "Debtor Addresses" at bounding box center [387, 45] width 53 height 19
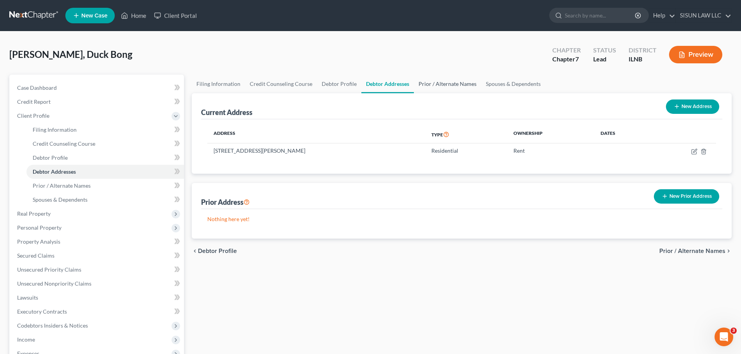
click at [445, 86] on link "Prior / Alternate Names" at bounding box center [447, 84] width 67 height 19
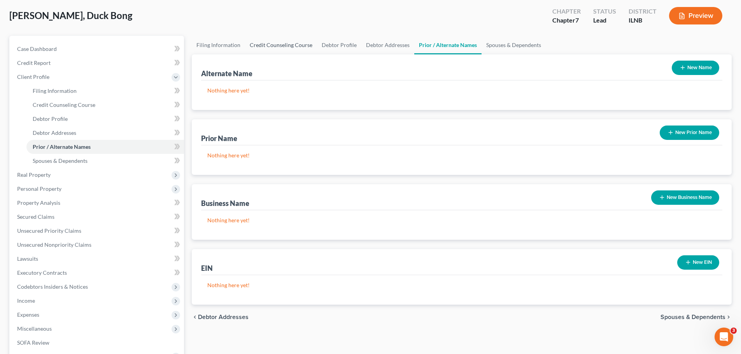
click at [285, 50] on link "Credit Counseling Course" at bounding box center [281, 45] width 72 height 19
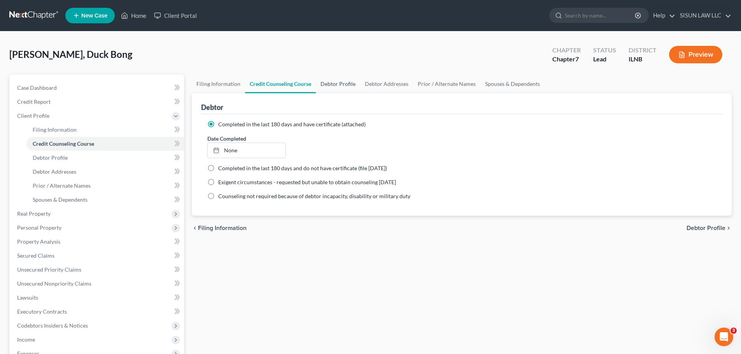
click at [346, 85] on link "Debtor Profile" at bounding box center [338, 84] width 44 height 19
select select "1"
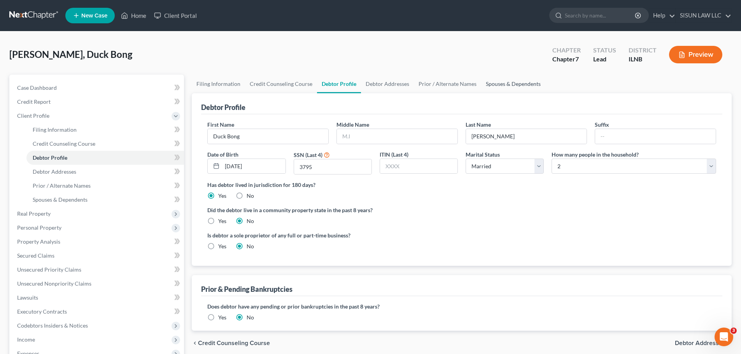
click at [528, 83] on link "Spouses & Dependents" at bounding box center [513, 84] width 64 height 19
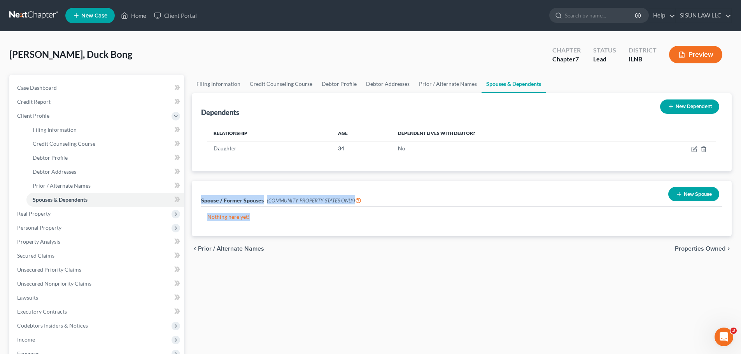
drag, startPoint x: 198, startPoint y: 203, endPoint x: 343, endPoint y: 206, distance: 145.1
click at [339, 207] on div "Spouse / Former Spouses (COMMUNITY PROPERTY STATES ONLY) New Spouse Nothing her…" at bounding box center [462, 209] width 540 height 56
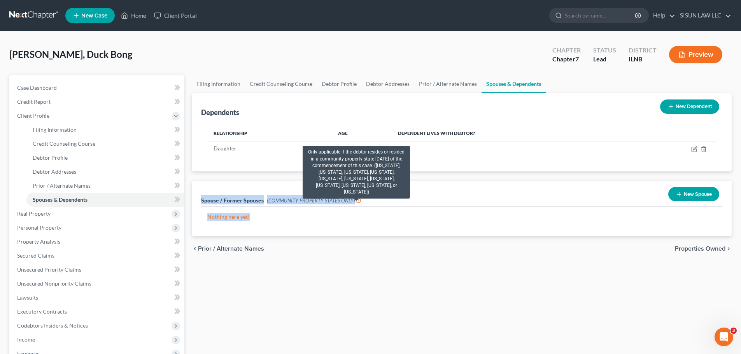
click at [357, 198] on icon at bounding box center [358, 199] width 6 height 7
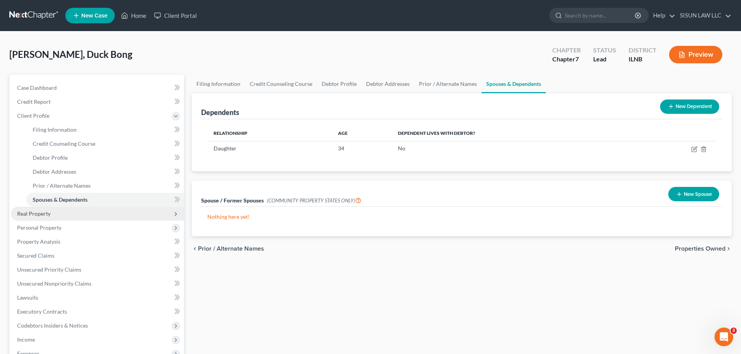
click at [46, 215] on span "Real Property" at bounding box center [33, 213] width 33 height 7
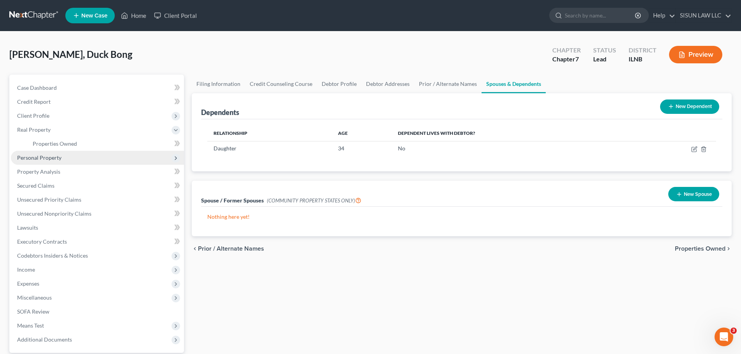
click at [65, 162] on span "Personal Property" at bounding box center [97, 158] width 173 height 14
click at [84, 157] on link "Vehicles Owned" at bounding box center [104, 158] width 157 height 14
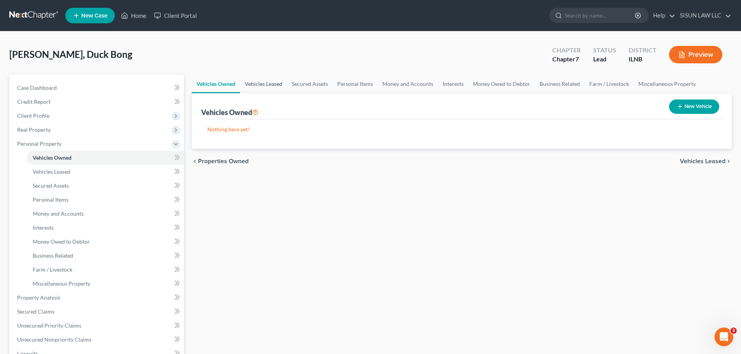
click at [261, 84] on link "Vehicles Leased" at bounding box center [263, 84] width 47 height 19
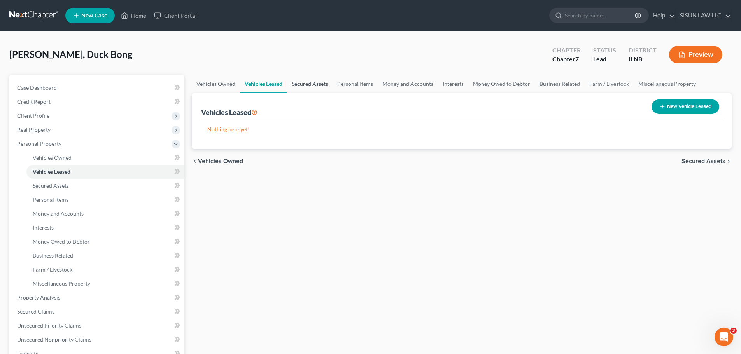
click at [312, 87] on link "Secured Assets" at bounding box center [309, 84] width 45 height 19
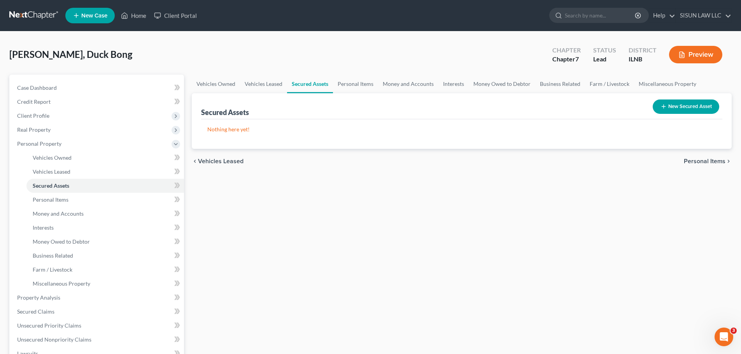
click at [701, 110] on button "New Secured Asset" at bounding box center [685, 107] width 66 height 14
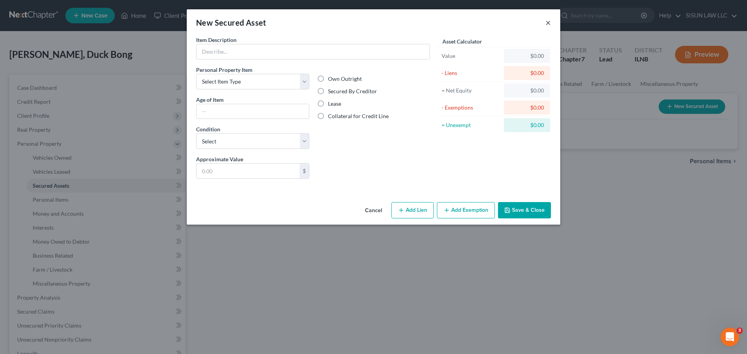
click at [550, 24] on button "×" at bounding box center [547, 22] width 5 height 9
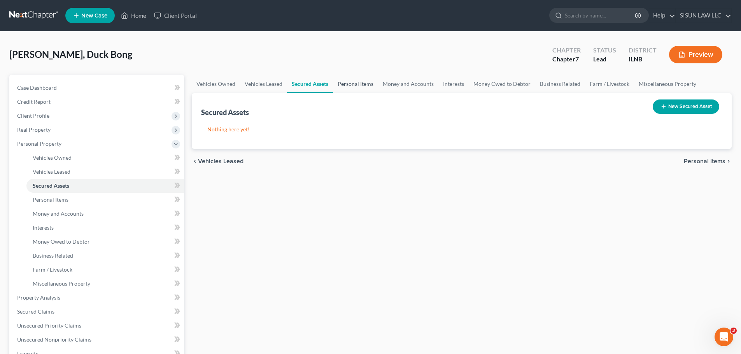
click at [352, 86] on link "Personal Items" at bounding box center [355, 84] width 45 height 19
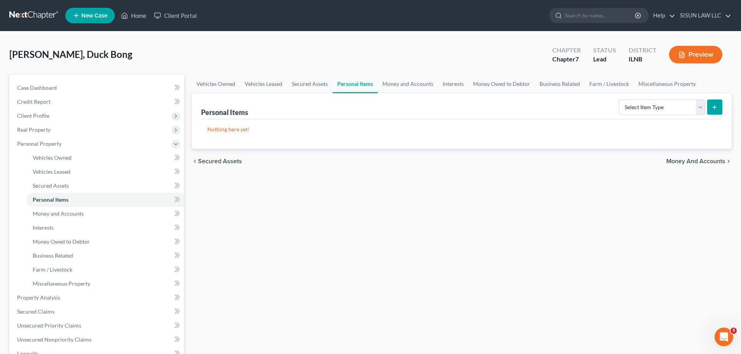
click at [715, 106] on icon "submit" at bounding box center [714, 107] width 6 height 6
click at [637, 110] on select "Select Item Type Clothing Collectibles Of Value Electronics Firearms Household …" at bounding box center [662, 108] width 86 height 16
click at [407, 81] on link "Money and Accounts" at bounding box center [408, 84] width 60 height 19
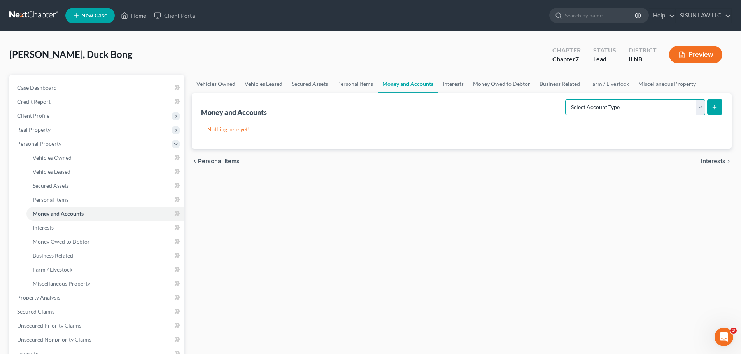
click at [653, 112] on select "Select Account Type Brokerage Cash on Hand Certificates of Deposit Checking Acc…" at bounding box center [635, 108] width 140 height 16
select select "cash_on_hand"
click at [567, 100] on select "Select Account Type Brokerage Cash on Hand Certificates of Deposit Checking Acc…" at bounding box center [635, 108] width 140 height 16
click at [46, 10] on link at bounding box center [34, 16] width 50 height 14
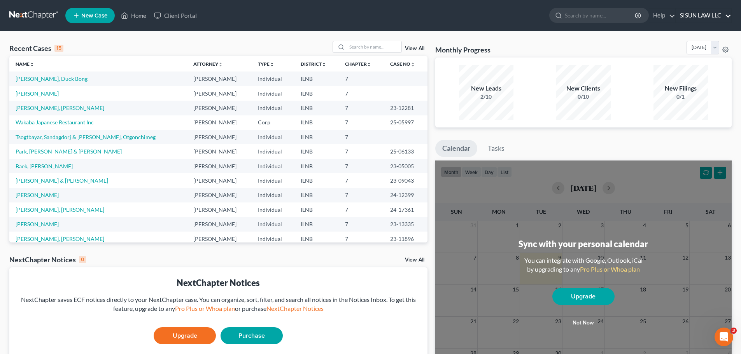
click at [698, 17] on link "SISUN LAW LLC" at bounding box center [703, 16] width 55 height 14
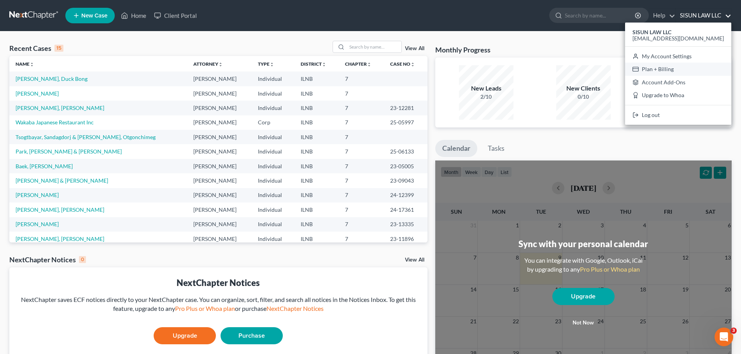
click at [692, 67] on link "Plan + Billing" at bounding box center [678, 69] width 106 height 13
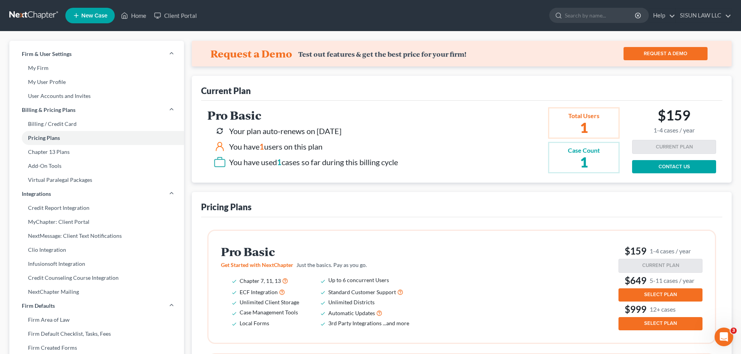
click at [37, 13] on link at bounding box center [34, 16] width 50 height 14
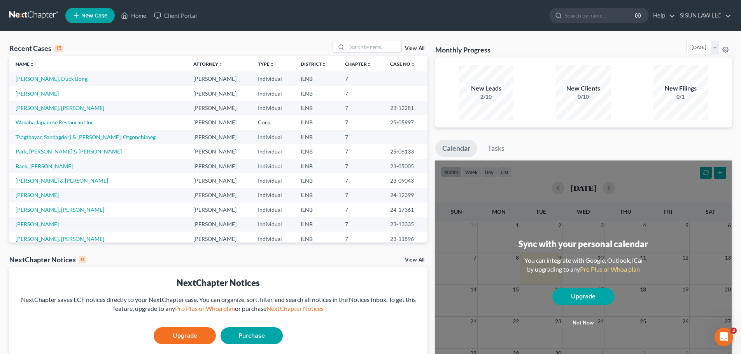
click at [707, 100] on div "0/1" at bounding box center [680, 97] width 54 height 8
click at [722, 16] on link "SISUN LAW LLC" at bounding box center [703, 16] width 55 height 14
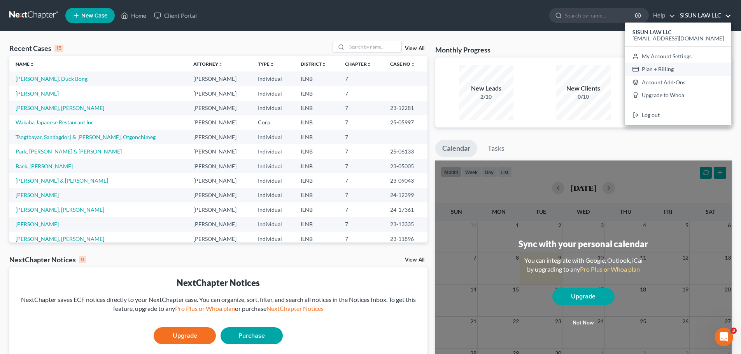
click at [695, 65] on link "Plan + Billing" at bounding box center [678, 69] width 106 height 13
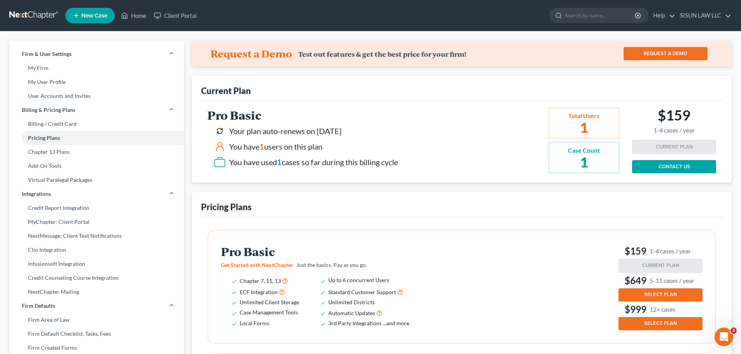
scroll to position [156, 0]
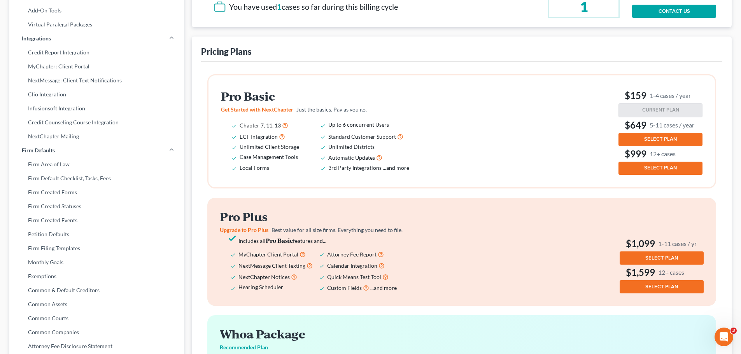
click at [651, 139] on span "SELECT PLAN" at bounding box center [660, 139] width 33 height 6
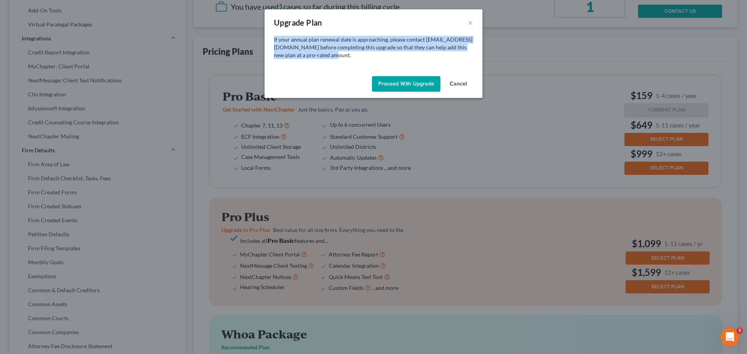
drag, startPoint x: 275, startPoint y: 39, endPoint x: 373, endPoint y: 61, distance: 100.8
click at [373, 61] on div "If your annual plan renewal date is approaching, please contact [EMAIL_ADDRESS]…" at bounding box center [373, 54] width 218 height 37
click at [374, 55] on p "If your annual plan renewal date is approaching, please contact [EMAIL_ADDRESS]…" at bounding box center [373, 47] width 199 height 23
drag, startPoint x: 381, startPoint y: 53, endPoint x: 273, endPoint y: 42, distance: 108.7
click at [273, 42] on div "If your annual plan renewal date is approaching, please contact [EMAIL_ADDRESS]…" at bounding box center [373, 54] width 218 height 37
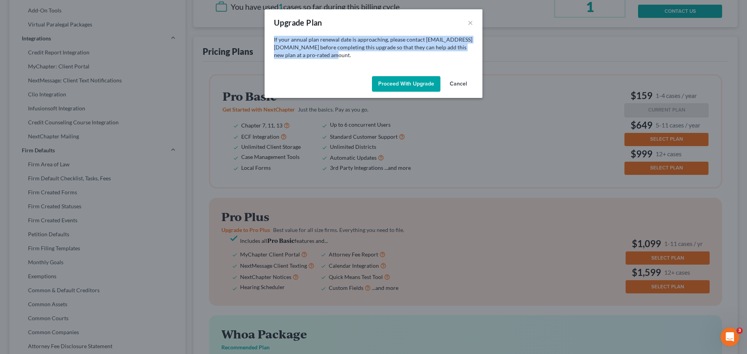
copy p "If your annual plan renewal date is approaching, please contact [EMAIL_ADDRESS]…"
click at [460, 83] on button "Cancel" at bounding box center [458, 84] width 30 height 16
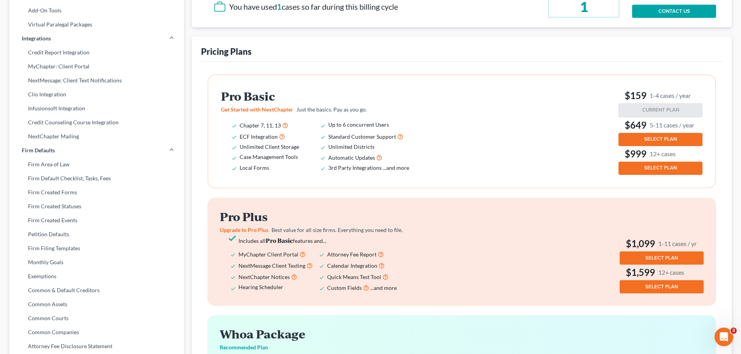
click at [638, 140] on button "SELECT PLAN" at bounding box center [660, 139] width 84 height 13
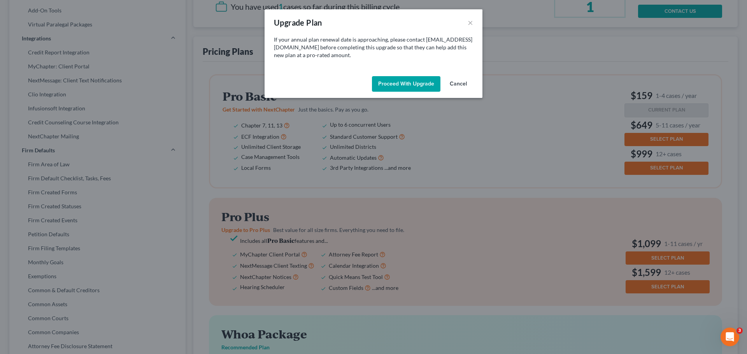
click at [462, 86] on button "Cancel" at bounding box center [458, 84] width 30 height 16
